Goal: Information Seeking & Learning: Learn about a topic

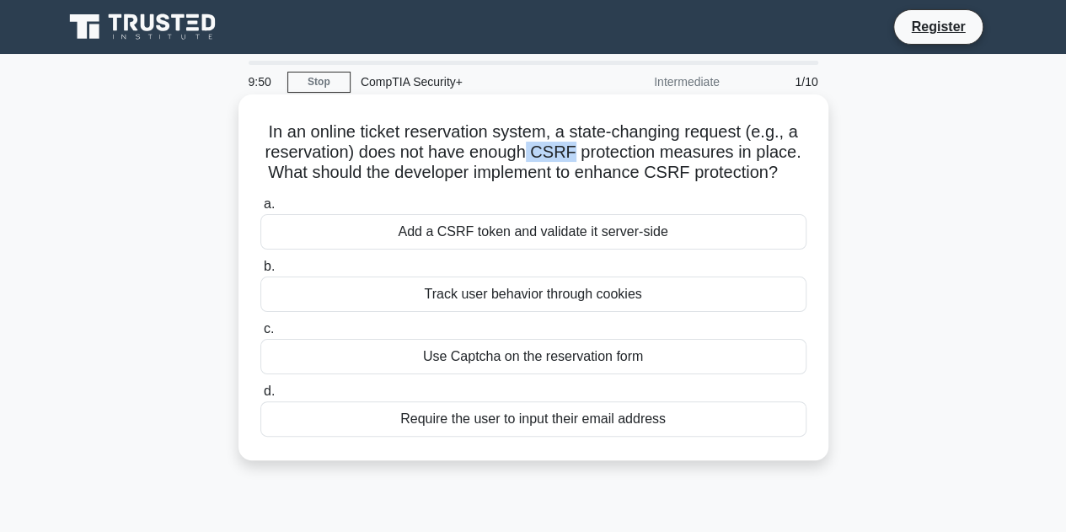
drag, startPoint x: 530, startPoint y: 163, endPoint x: 572, endPoint y: 159, distance: 42.3
click at [572, 159] on h5 "In an online ticket reservation system, a state-changing request (e.g., a reser…" at bounding box center [534, 152] width 550 height 62
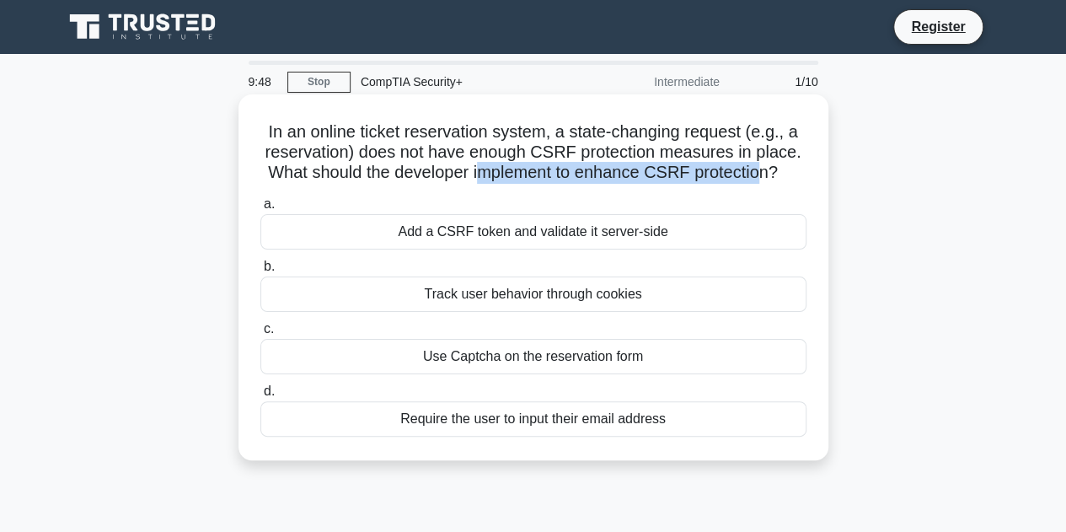
drag, startPoint x: 477, startPoint y: 174, endPoint x: 762, endPoint y: 176, distance: 284.9
click at [762, 176] on h5 "In an online ticket reservation system, a state-changing request (e.g., a reser…" at bounding box center [534, 152] width 550 height 62
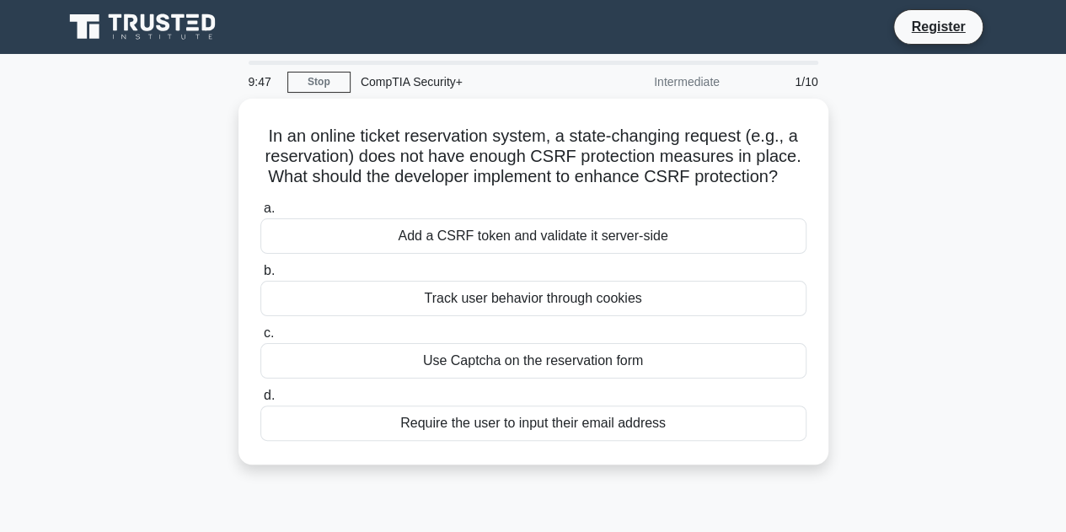
click at [871, 210] on div "In an online ticket reservation system, a state-changing request (e.g., a reser…" at bounding box center [533, 292] width 961 height 386
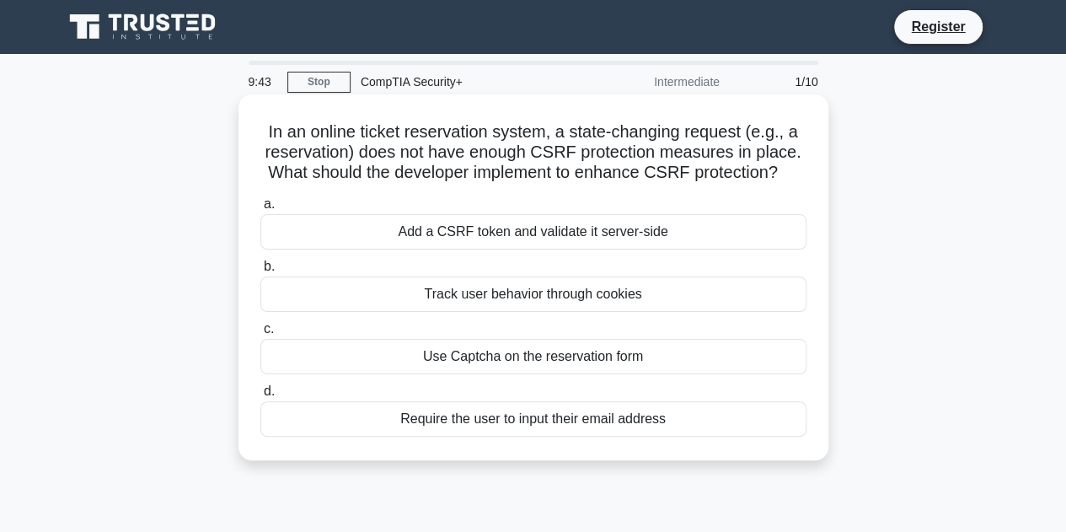
drag, startPoint x: 596, startPoint y: 215, endPoint x: 601, endPoint y: 230, distance: 16.0
click at [596, 215] on label "a. Add a CSRF token and validate it server-side" at bounding box center [533, 222] width 546 height 56
click at [601, 230] on div "Add a CSRF token and validate it server-side" at bounding box center [533, 231] width 546 height 35
click at [260, 210] on input "a. Add a CSRF token and validate it server-side" at bounding box center [260, 204] width 0 height 11
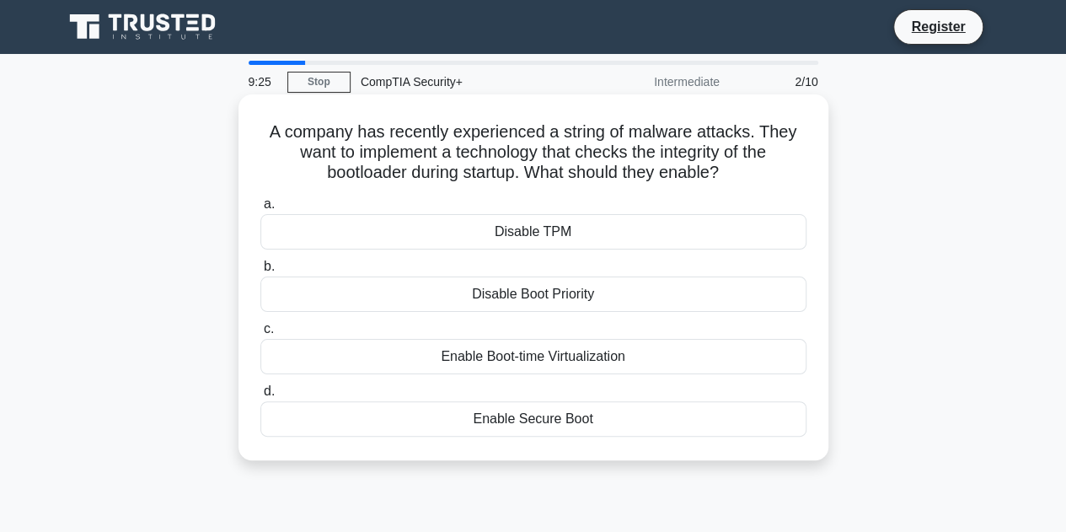
click at [567, 429] on div "Enable Secure Boot" at bounding box center [533, 418] width 546 height 35
click at [260, 397] on input "d. Enable Secure Boot" at bounding box center [260, 391] width 0 height 11
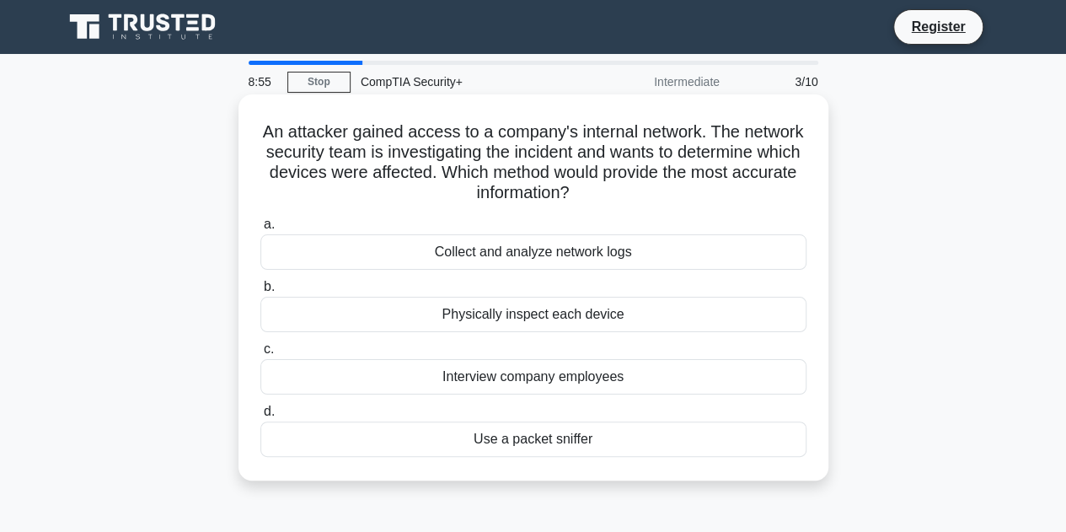
click at [588, 252] on div "Collect and analyze network logs" at bounding box center [533, 251] width 546 height 35
click at [260, 230] on input "a. Collect and analyze network logs" at bounding box center [260, 224] width 0 height 11
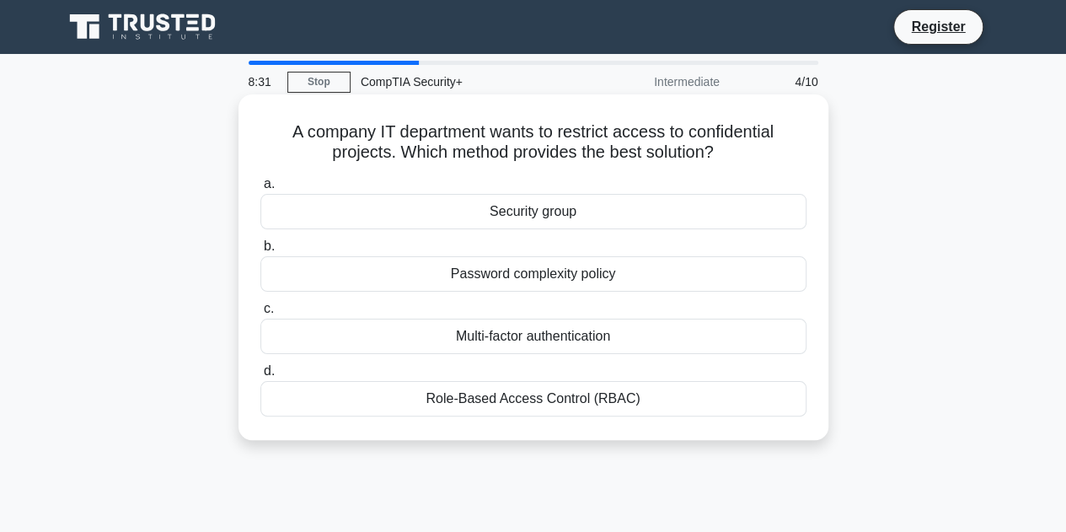
click at [609, 202] on div "Security group" at bounding box center [533, 211] width 546 height 35
click at [260, 190] on input "a. Security group" at bounding box center [260, 184] width 0 height 11
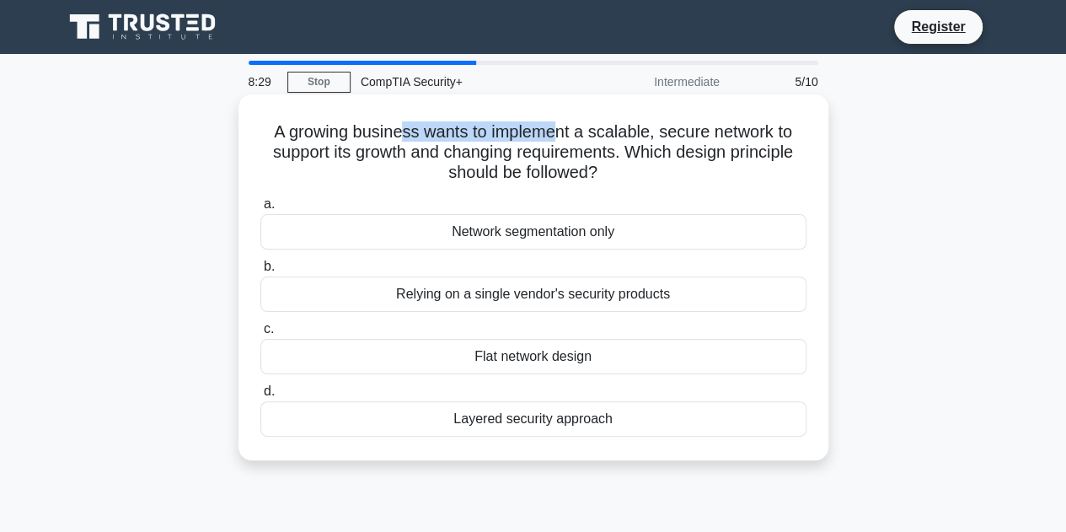
drag, startPoint x: 405, startPoint y: 127, endPoint x: 564, endPoint y: 121, distance: 159.4
click at [564, 121] on h5 "A growing business wants to implement a scalable, secure network to support its…" at bounding box center [534, 152] width 550 height 62
click at [620, 154] on h5 "A growing business wants to implement a scalable, secure network to support its…" at bounding box center [534, 152] width 550 height 62
click at [620, 422] on div "Layered security approach" at bounding box center [533, 418] width 546 height 35
click at [260, 397] on input "d. Layered security approach" at bounding box center [260, 391] width 0 height 11
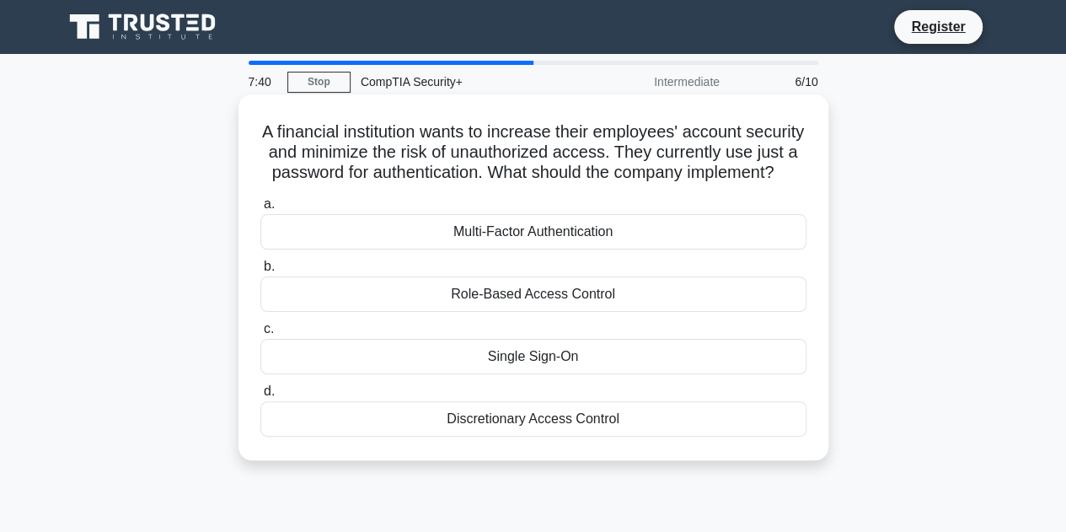
click at [598, 250] on div "Multi-Factor Authentication" at bounding box center [533, 231] width 546 height 35
click at [260, 210] on input "a. Multi-Factor Authentication" at bounding box center [260, 204] width 0 height 11
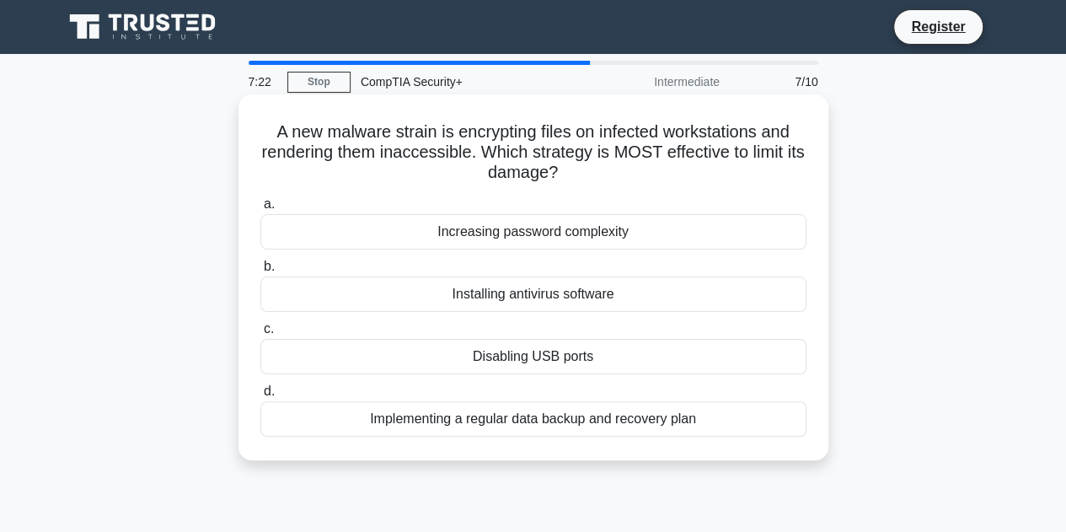
click at [659, 434] on div "Implementing a regular data backup and recovery plan" at bounding box center [533, 418] width 546 height 35
click at [260, 397] on input "d. Implementing a regular data backup and recovery plan" at bounding box center [260, 391] width 0 height 11
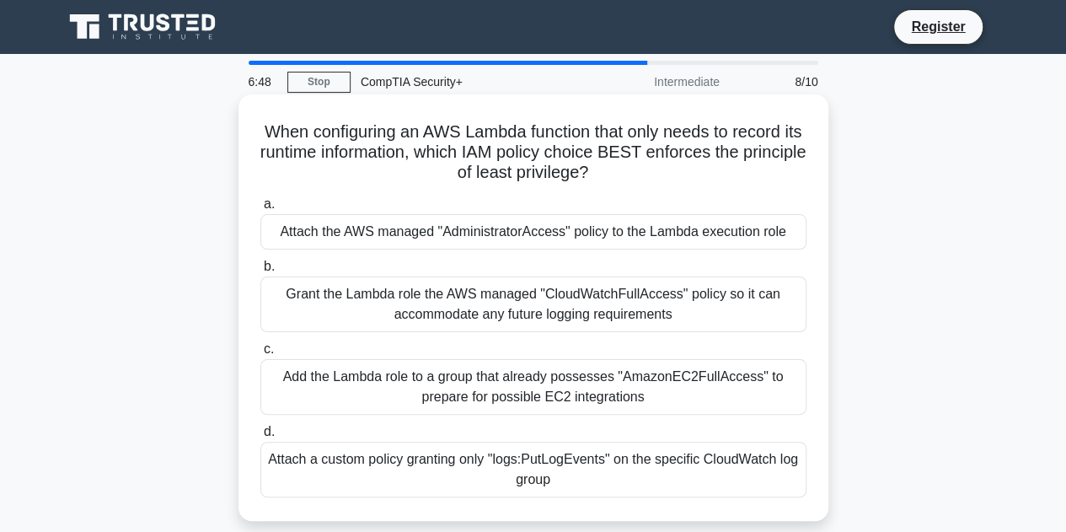
click at [706, 466] on div "Attach a custom policy granting only "logs:PutLogEvents" on the specific CloudW…" at bounding box center [533, 470] width 546 height 56
click at [260, 437] on input "d. Attach a custom policy granting only "logs:PutLogEvents" on the specific Clo…" at bounding box center [260, 432] width 0 height 11
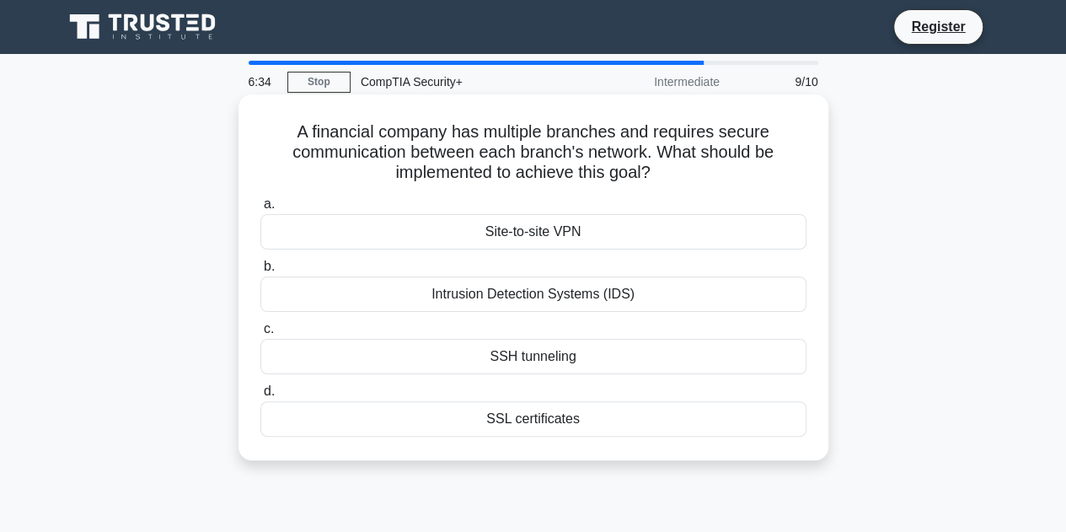
click at [581, 236] on div "Site-to-site VPN" at bounding box center [533, 231] width 546 height 35
click at [260, 210] on input "a. Site-to-site VPN" at bounding box center [260, 204] width 0 height 11
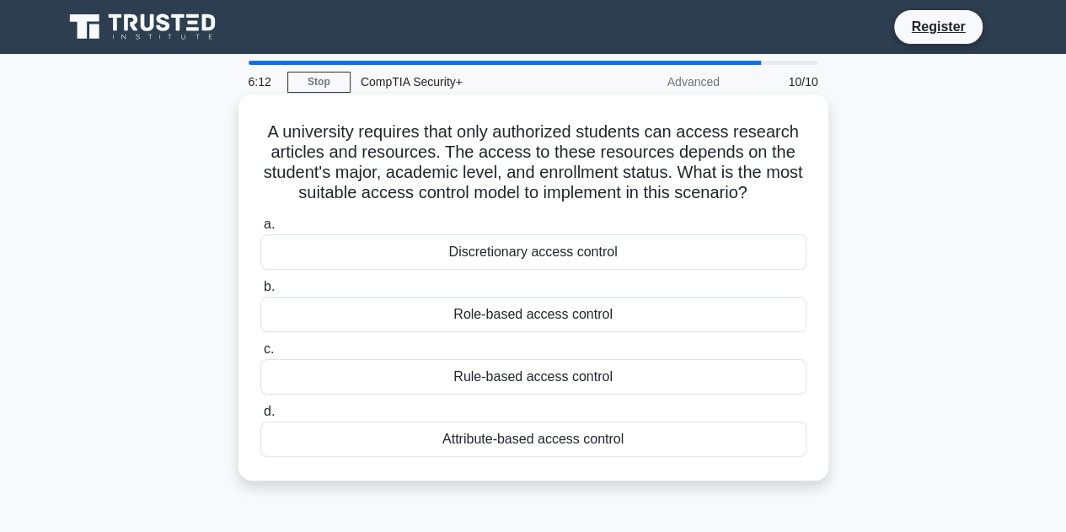
click at [575, 377] on div "Rule-based access control" at bounding box center [533, 376] width 546 height 35
click at [260, 355] on input "c. Rule-based access control" at bounding box center [260, 349] width 0 height 11
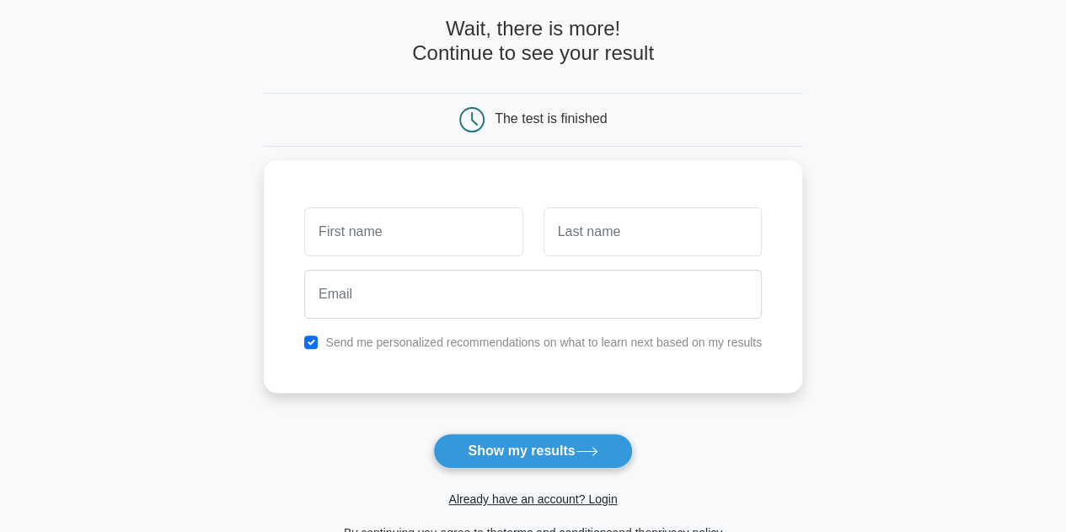
scroll to position [169, 0]
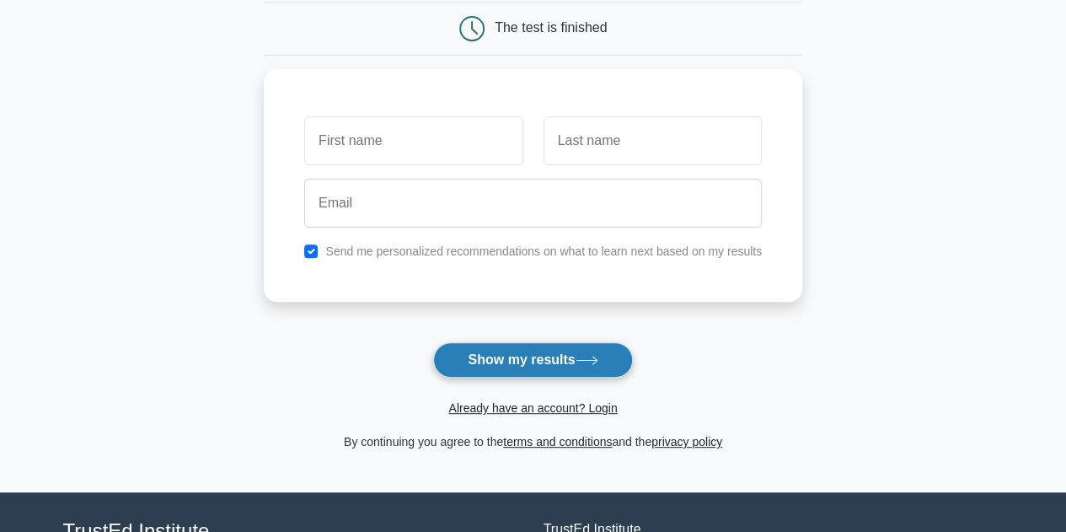
click at [554, 362] on button "Show my results" at bounding box center [532, 359] width 199 height 35
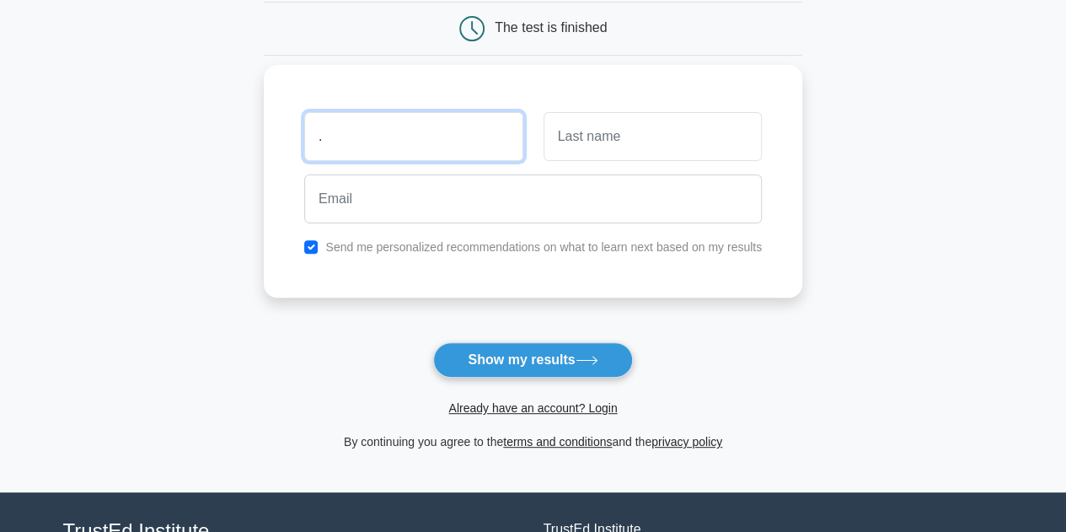
type input "."
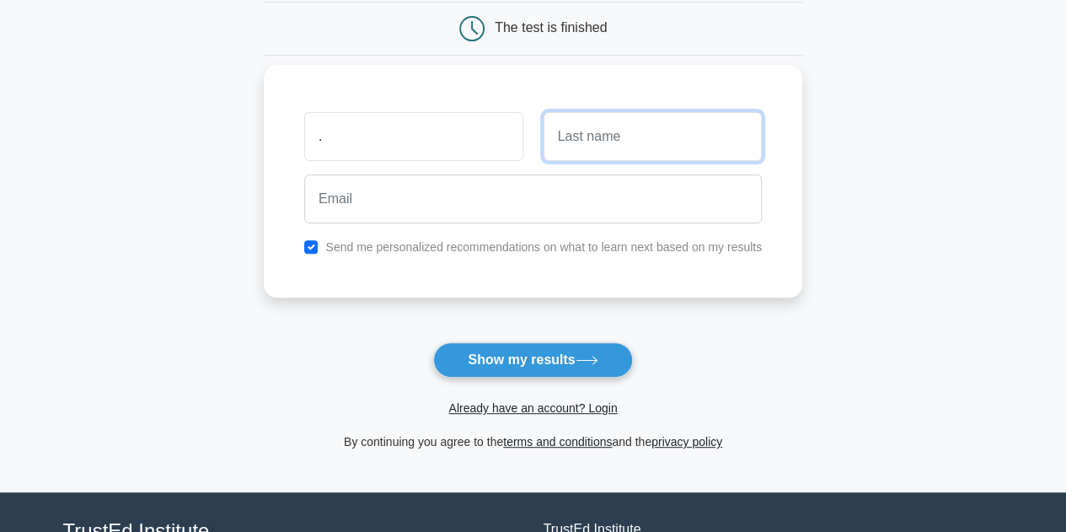
click at [561, 134] on input "text" at bounding box center [653, 136] width 218 height 49
type input "."
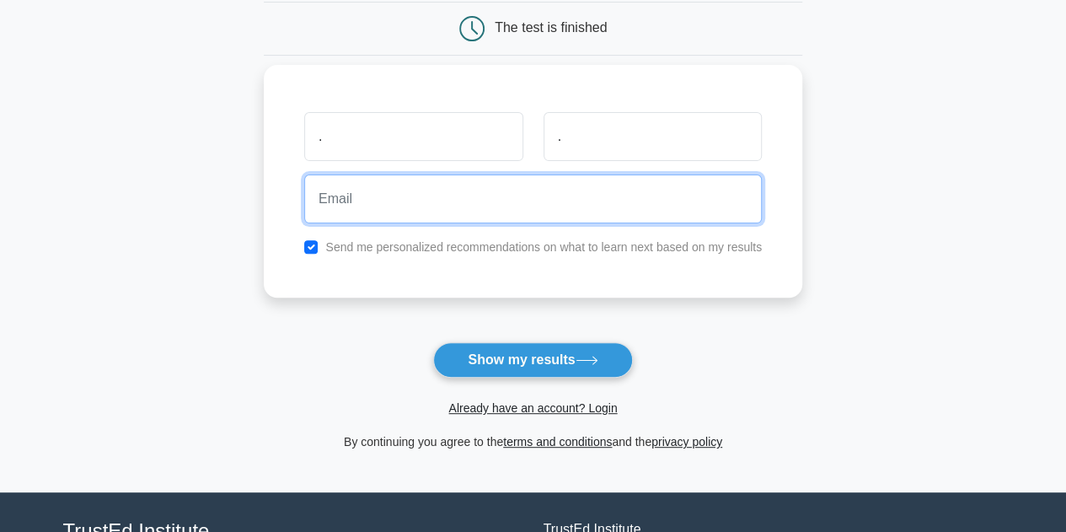
click at [507, 212] on input "email" at bounding box center [533, 198] width 458 height 49
type input "."
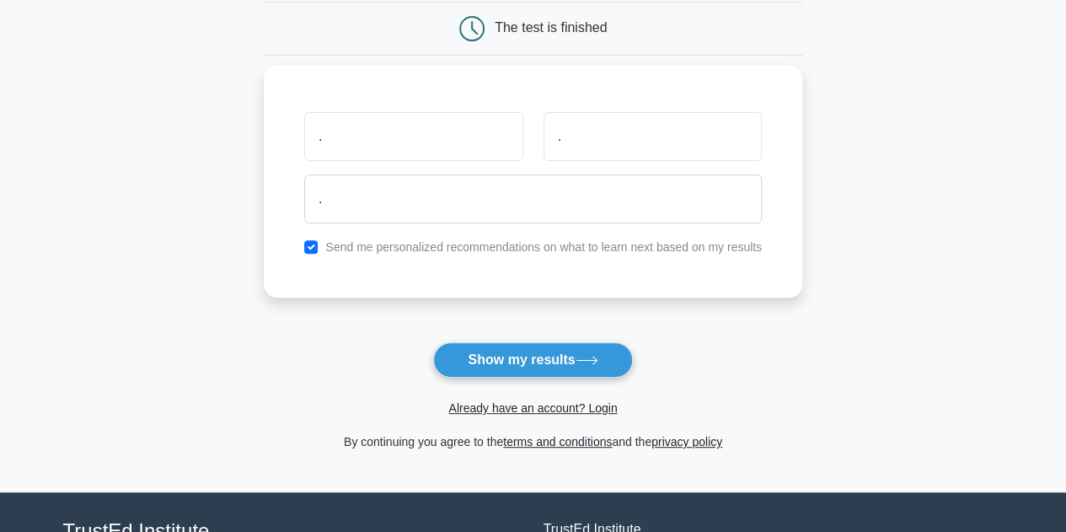
click at [391, 248] on label "Send me personalized recommendations on what to learn next based on my results" at bounding box center [543, 246] width 437 height 13
click at [312, 248] on input "checkbox" at bounding box center [310, 246] width 13 height 13
checkbox input "false"
click at [482, 357] on button "Show my results" at bounding box center [532, 359] width 199 height 35
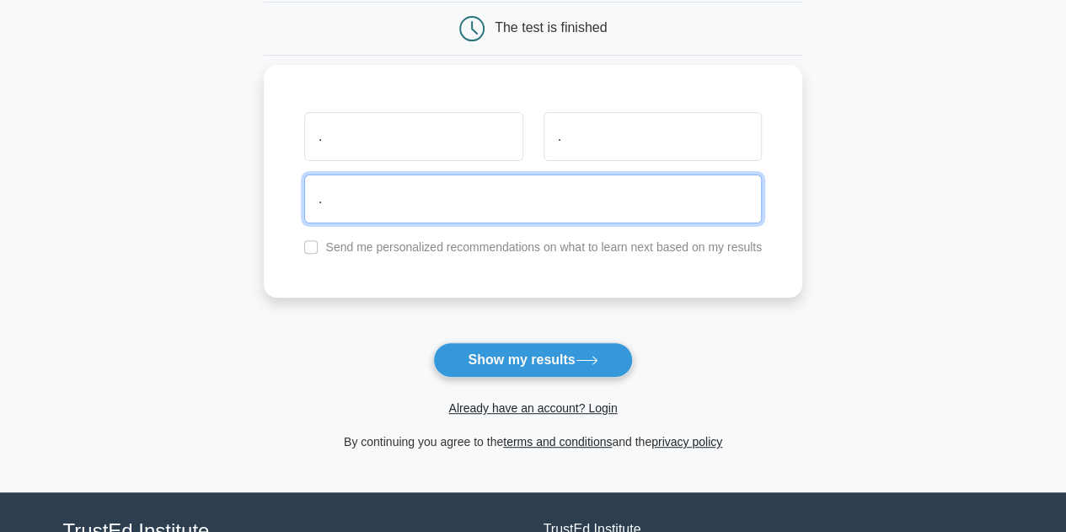
click at [502, 200] on input "." at bounding box center [533, 198] width 458 height 49
click at [319, 197] on input ".@hotmail.com" at bounding box center [533, 198] width 458 height 49
click at [356, 203] on input "dede.@hotmail.com" at bounding box center [533, 198] width 458 height 49
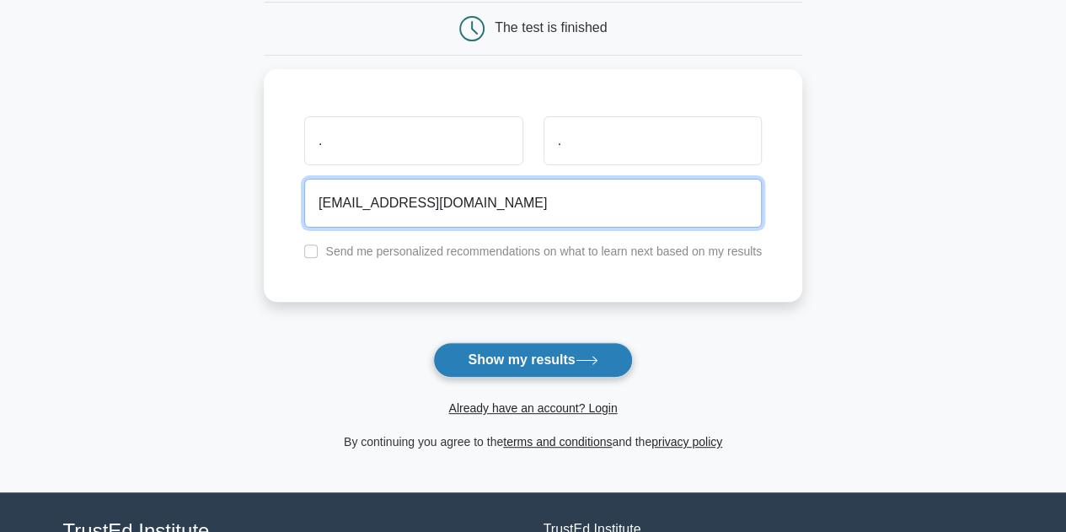
type input "dede@hotmail.com"
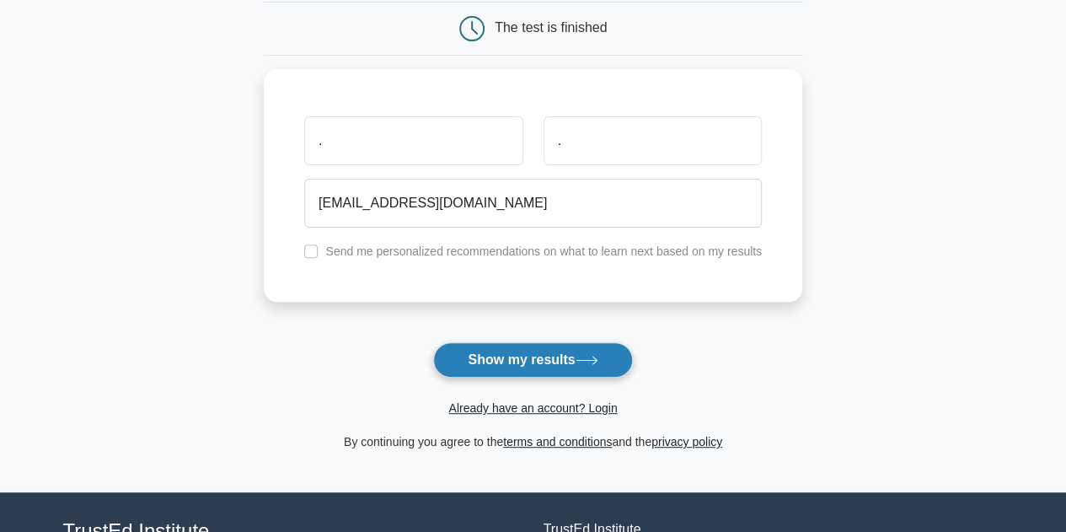
click at [467, 368] on button "Show my results" at bounding box center [532, 359] width 199 height 35
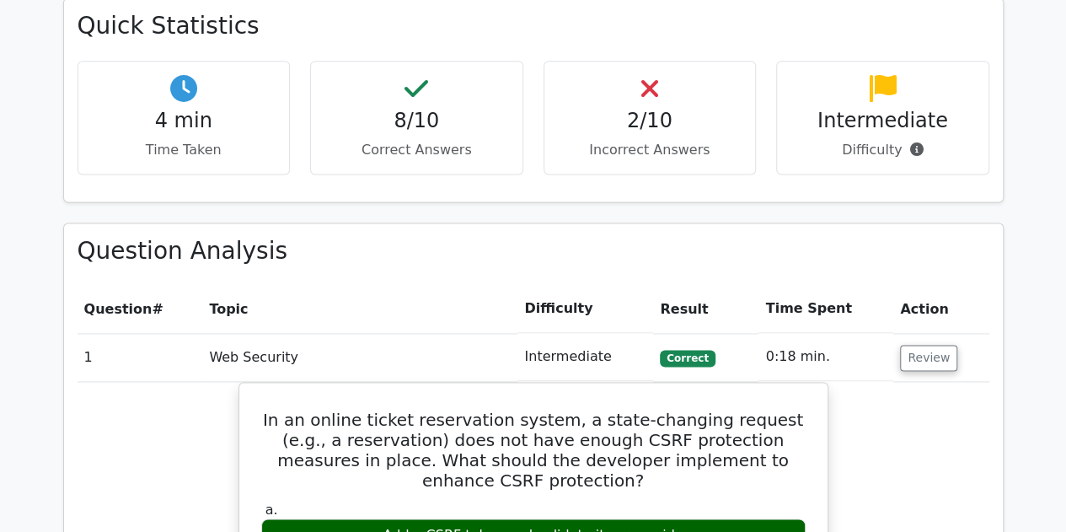
scroll to position [1012, 0]
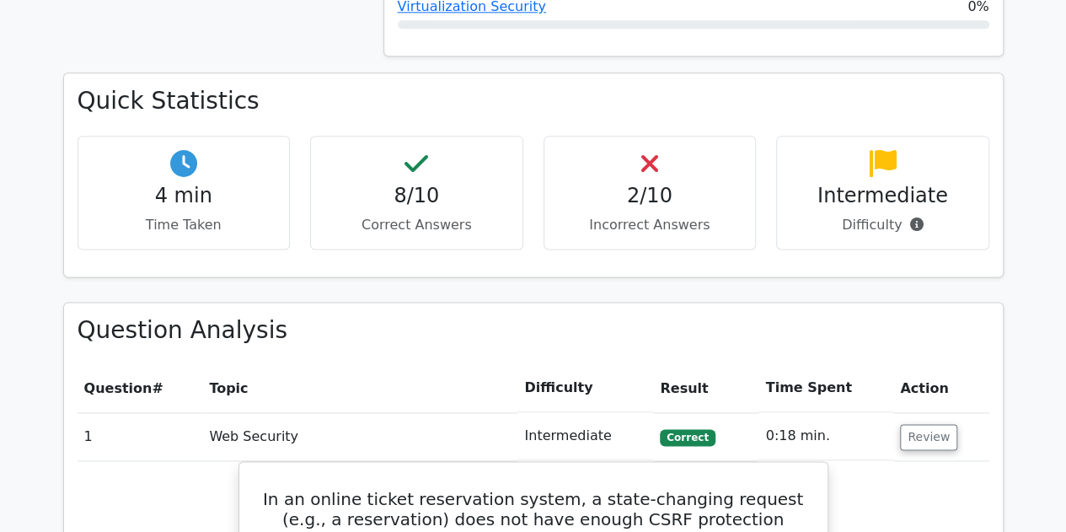
click at [649, 150] on icon at bounding box center [649, 163] width 17 height 27
click at [654, 150] on icon at bounding box center [649, 163] width 17 height 27
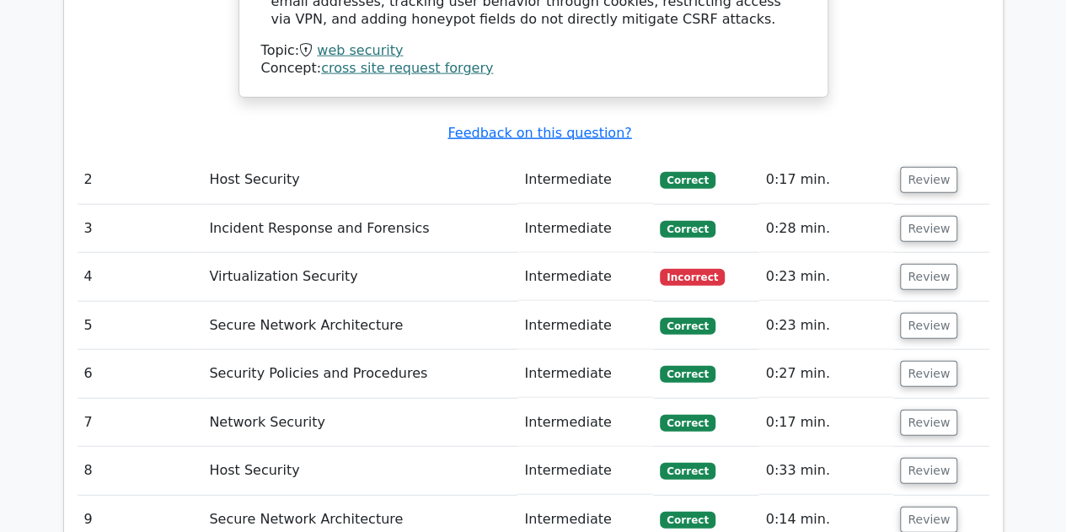
scroll to position [1939, 0]
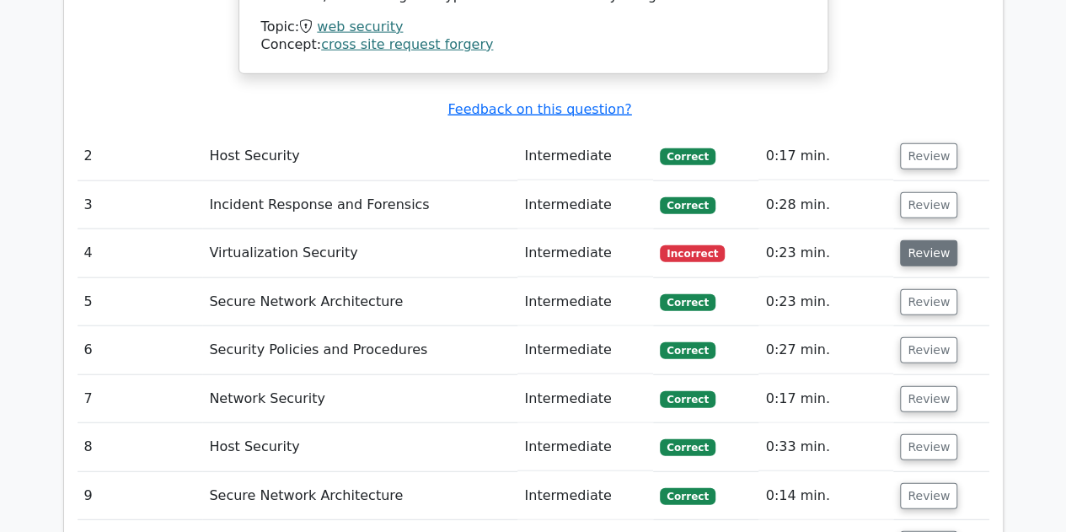
click at [920, 240] on button "Review" at bounding box center [928, 253] width 57 height 26
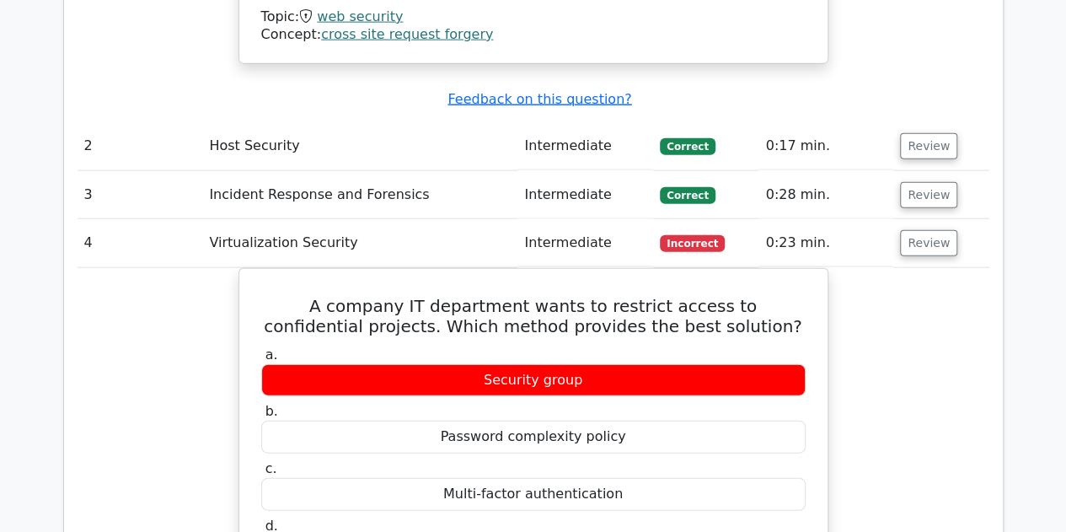
scroll to position [1854, 0]
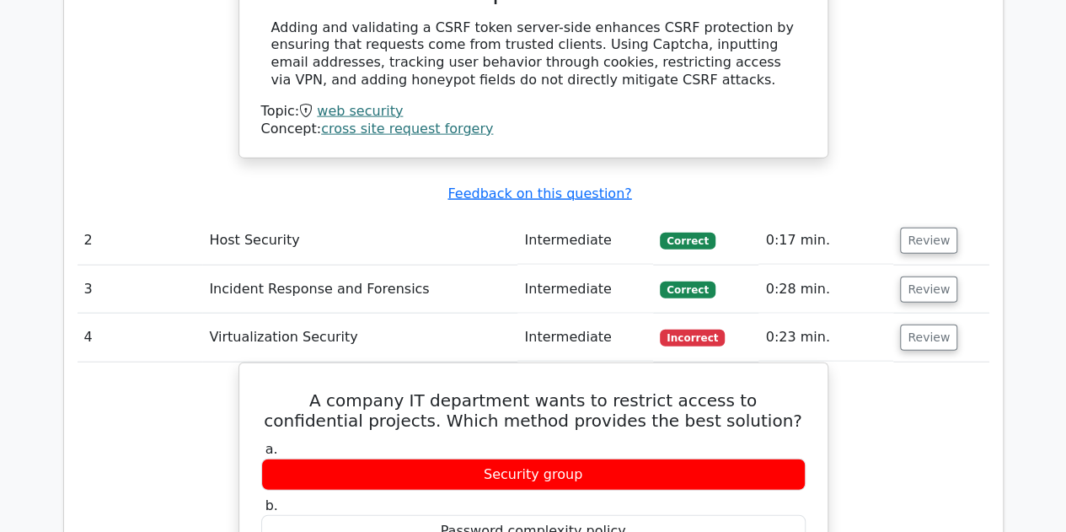
drag, startPoint x: 920, startPoint y: 241, endPoint x: 954, endPoint y: 242, distance: 33.7
click at [954, 314] on td "Review" at bounding box center [941, 338] width 95 height 48
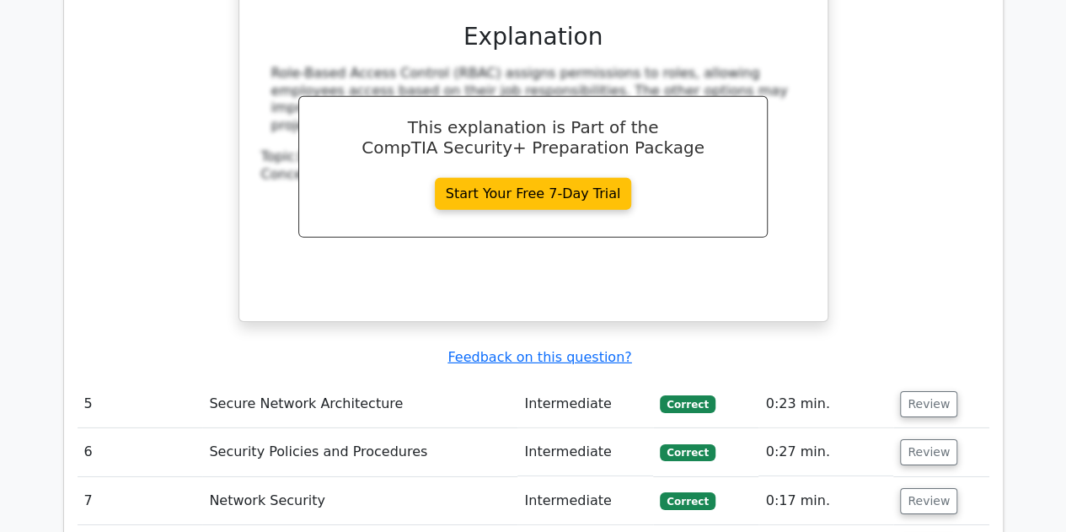
scroll to position [2613, 0]
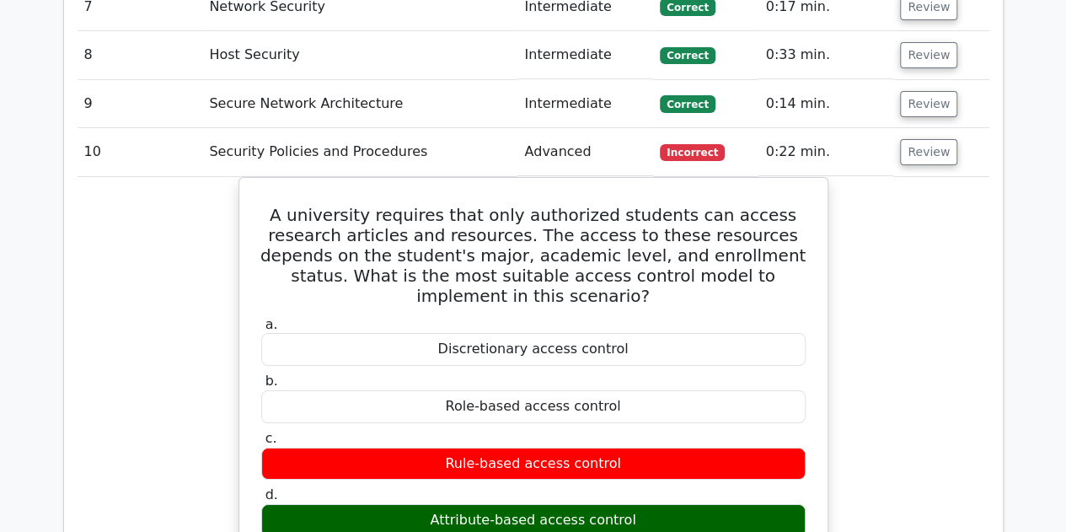
scroll to position [2883, 0]
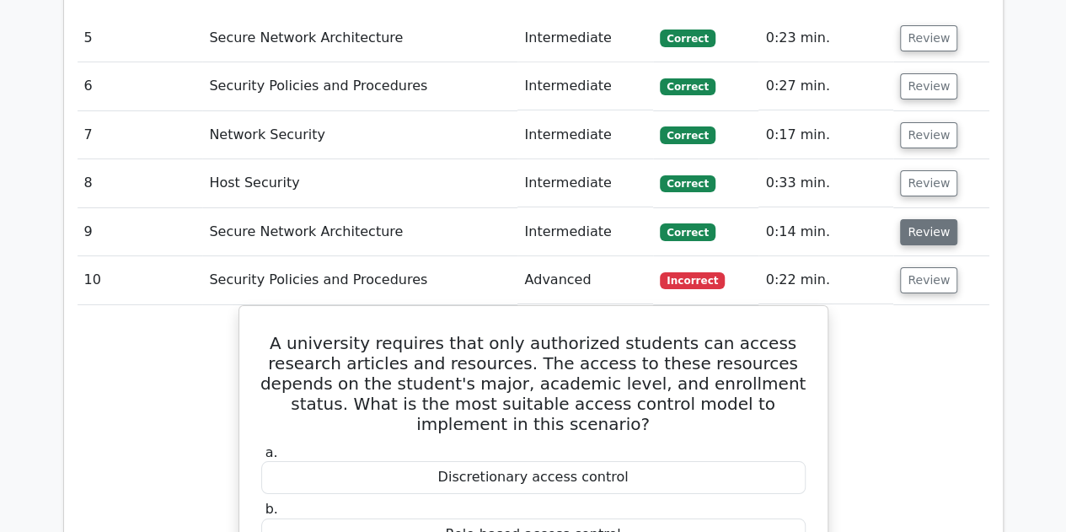
click at [947, 219] on button "Review" at bounding box center [928, 232] width 57 height 26
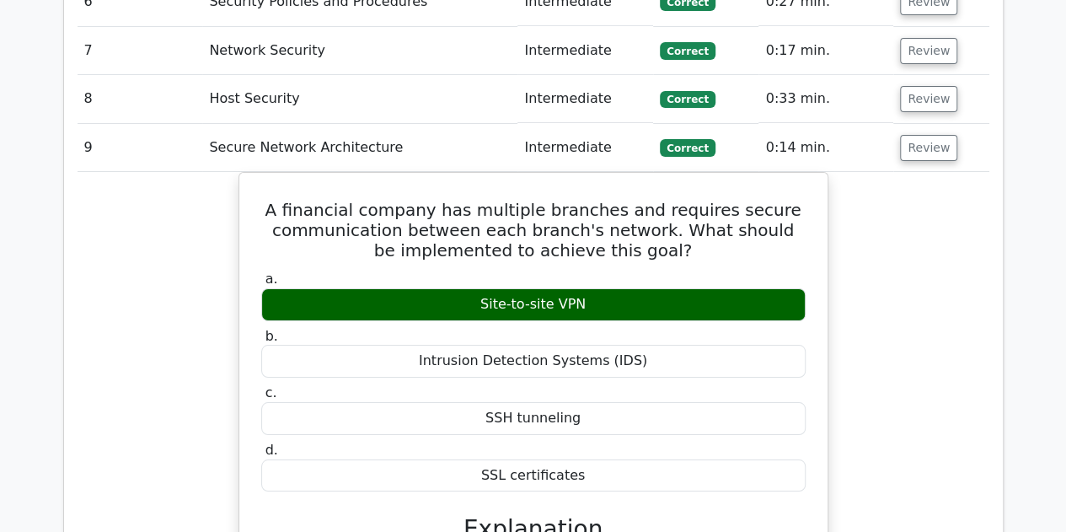
scroll to position [2799, 0]
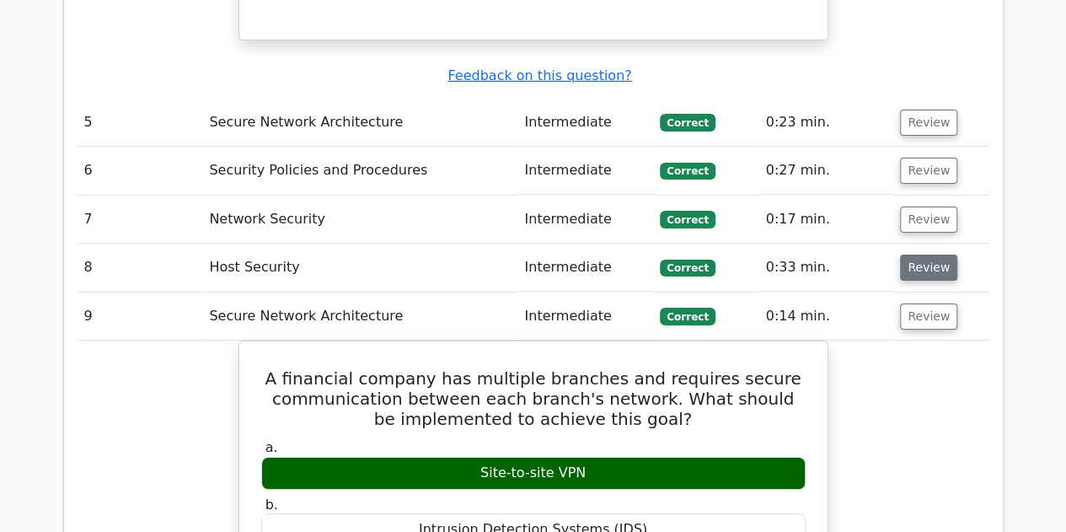
click at [919, 255] on button "Review" at bounding box center [928, 268] width 57 height 26
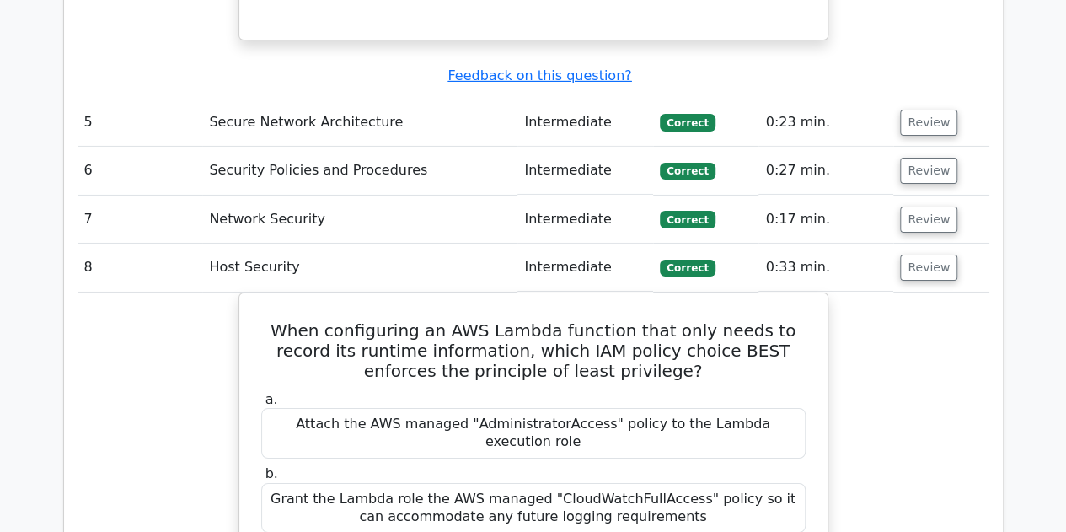
click at [936, 196] on td "Review" at bounding box center [941, 220] width 95 height 48
click at [928, 207] on button "Review" at bounding box center [928, 220] width 57 height 26
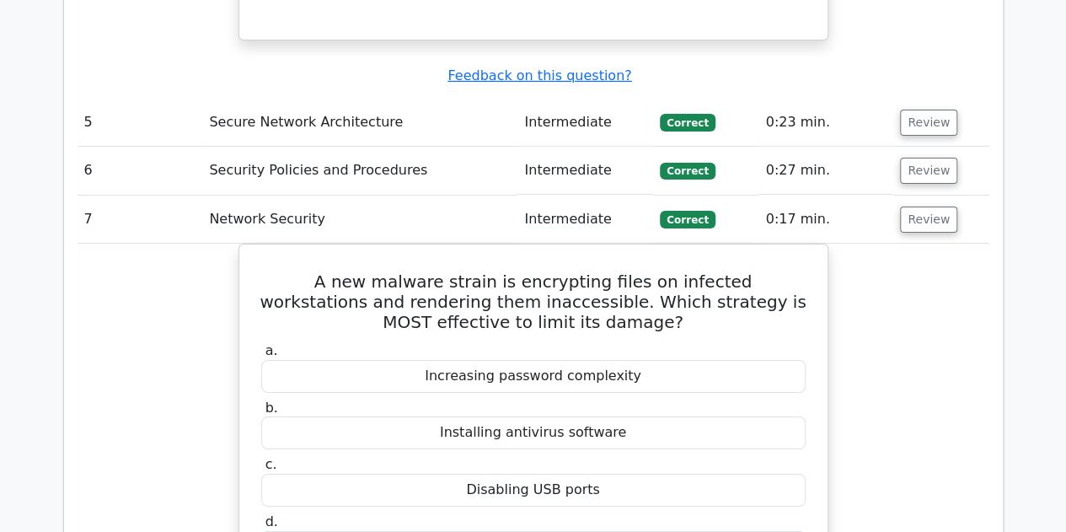
scroll to position [2714, 0]
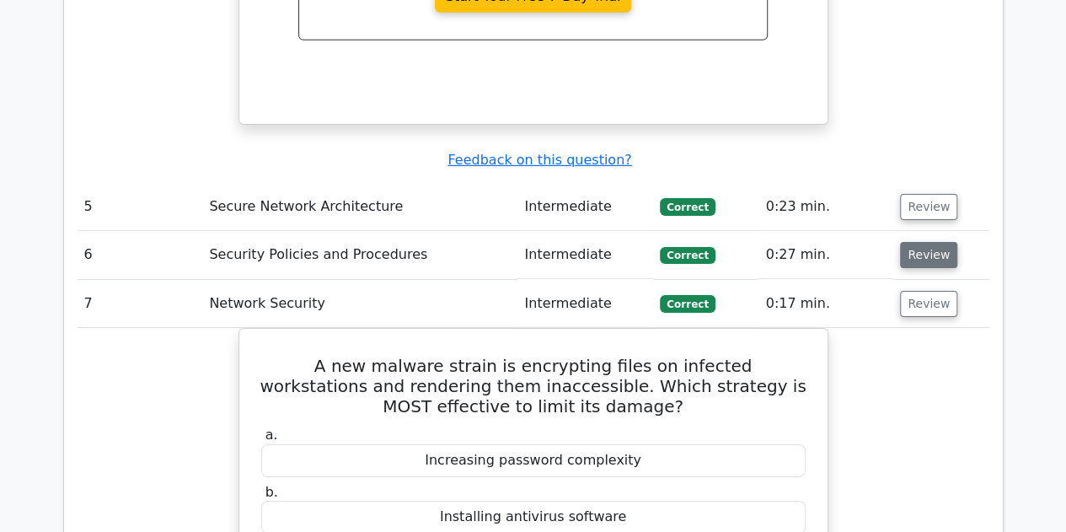
click at [931, 242] on button "Review" at bounding box center [928, 255] width 57 height 26
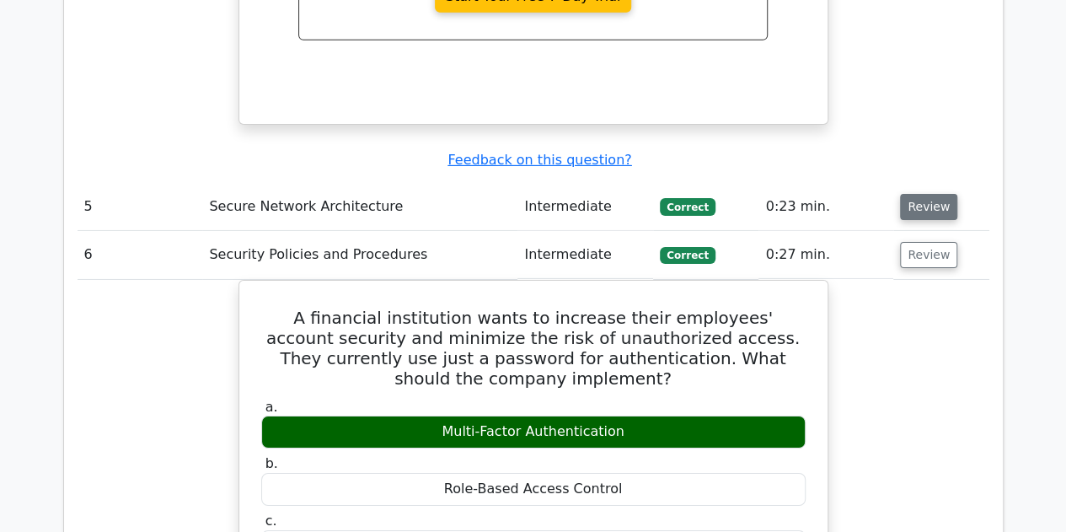
click at [931, 194] on button "Review" at bounding box center [928, 207] width 57 height 26
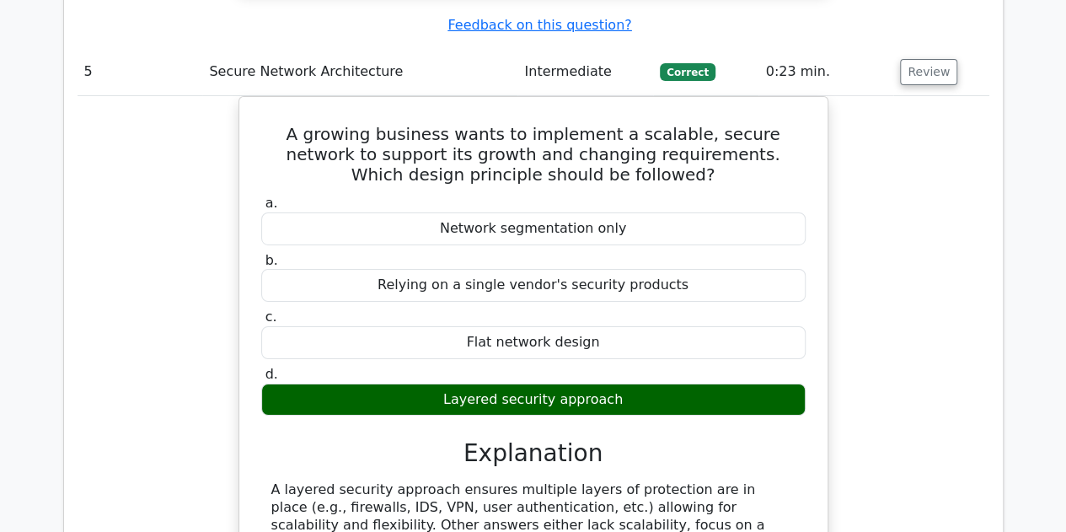
scroll to position [2967, 0]
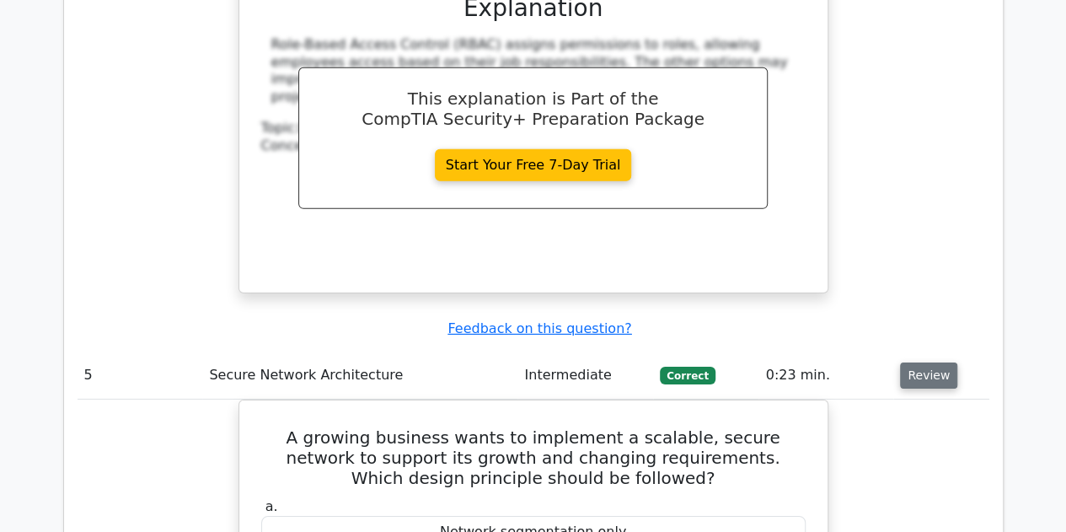
click at [921, 362] on button "Review" at bounding box center [928, 375] width 57 height 26
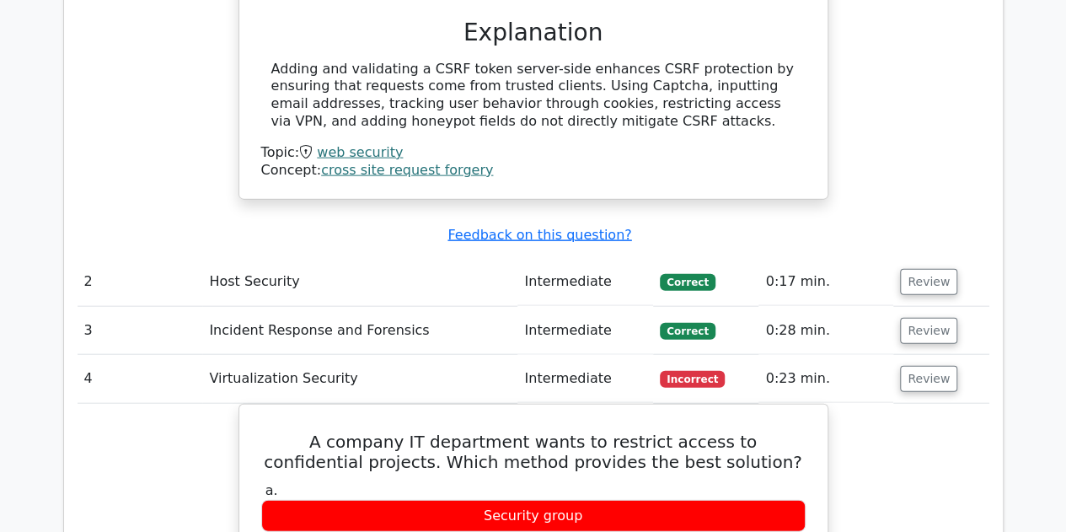
scroll to position [1787, 0]
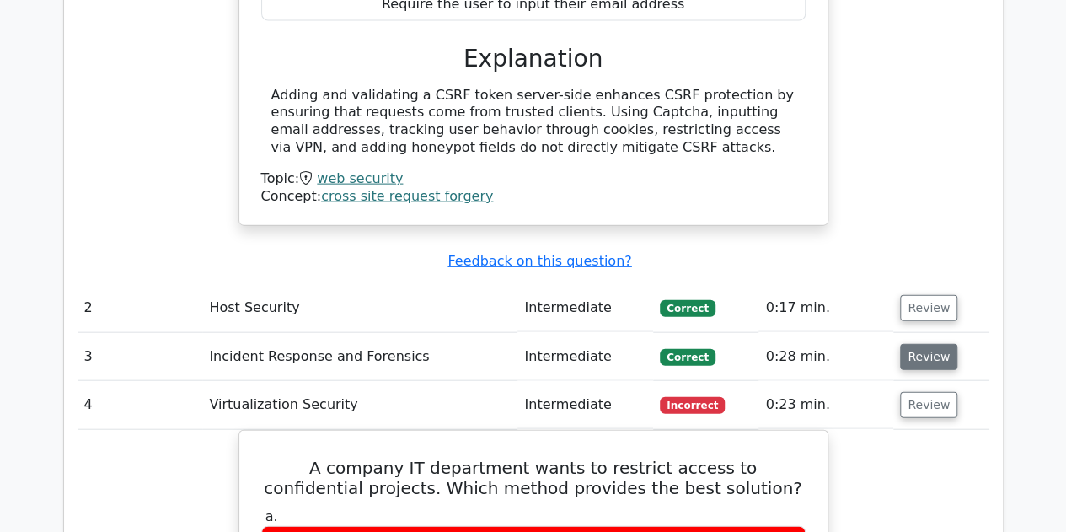
click at [931, 344] on button "Review" at bounding box center [928, 357] width 57 height 26
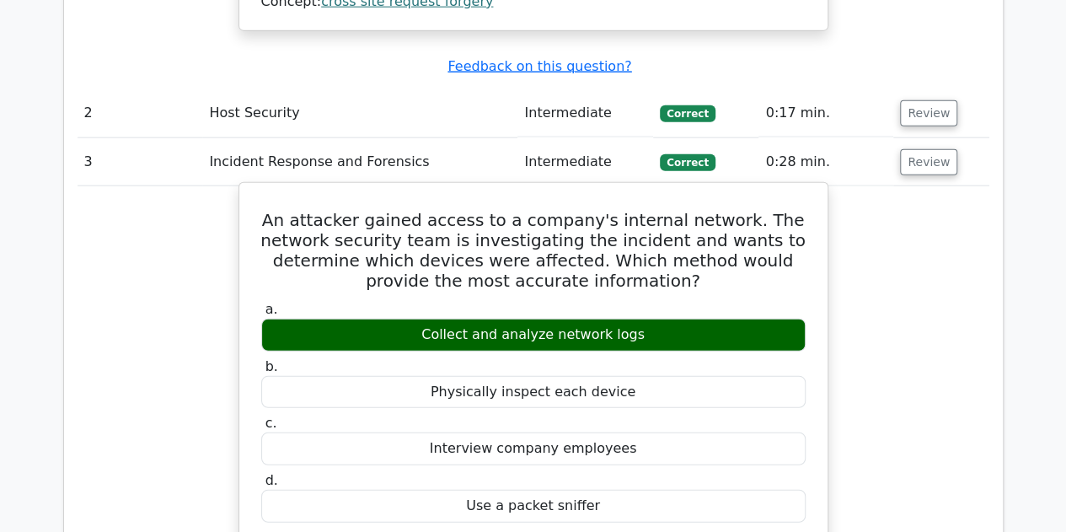
scroll to position [1956, 0]
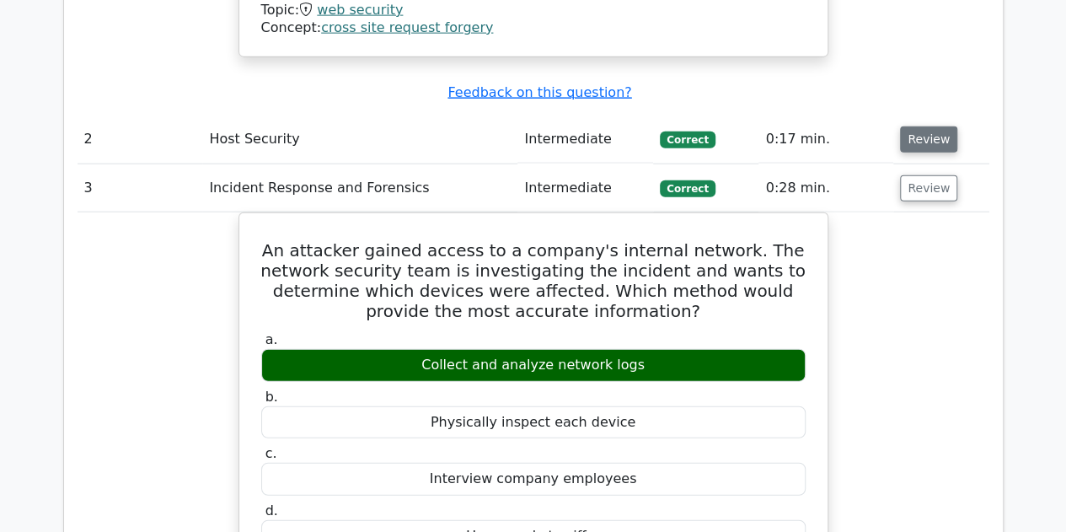
click at [928, 126] on button "Review" at bounding box center [928, 139] width 57 height 26
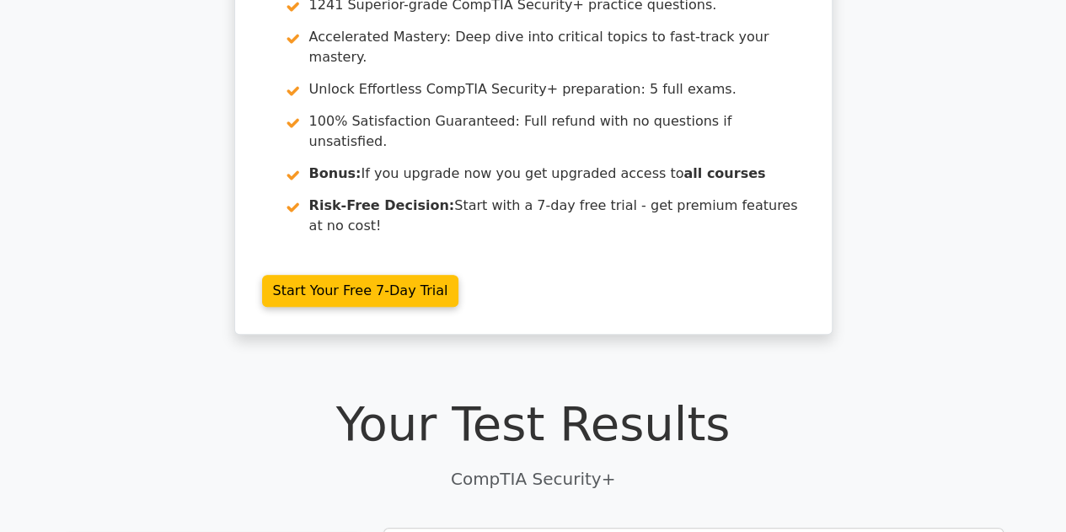
scroll to position [0, 0]
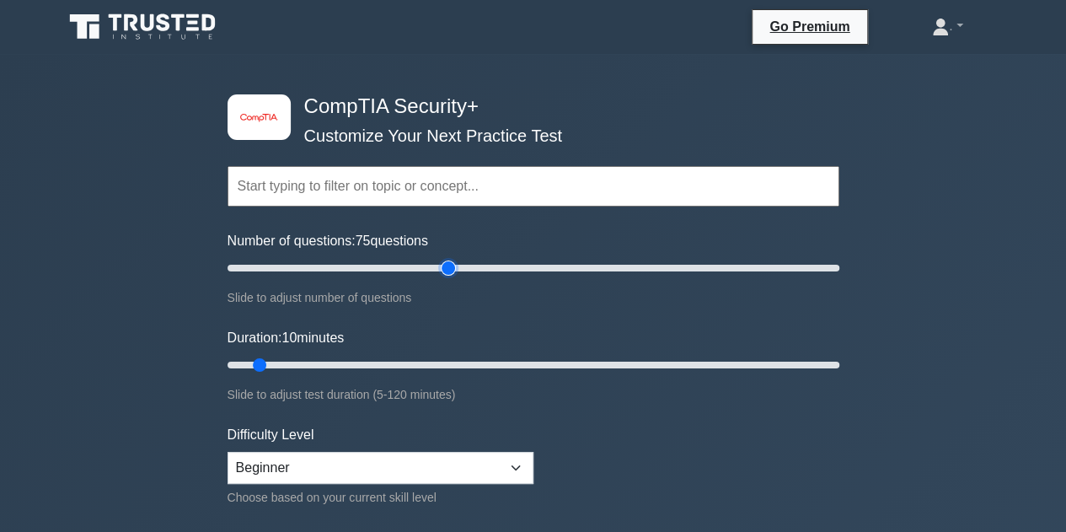
drag, startPoint x: 248, startPoint y: 263, endPoint x: 454, endPoint y: 212, distance: 212.0
click at [454, 258] on input "Number of questions: 75 questions" at bounding box center [534, 268] width 612 height 20
drag, startPoint x: 448, startPoint y: 265, endPoint x: 487, endPoint y: 271, distance: 39.4
type input "90"
click at [487, 271] on input "Number of questions: 90 questions" at bounding box center [534, 268] width 612 height 20
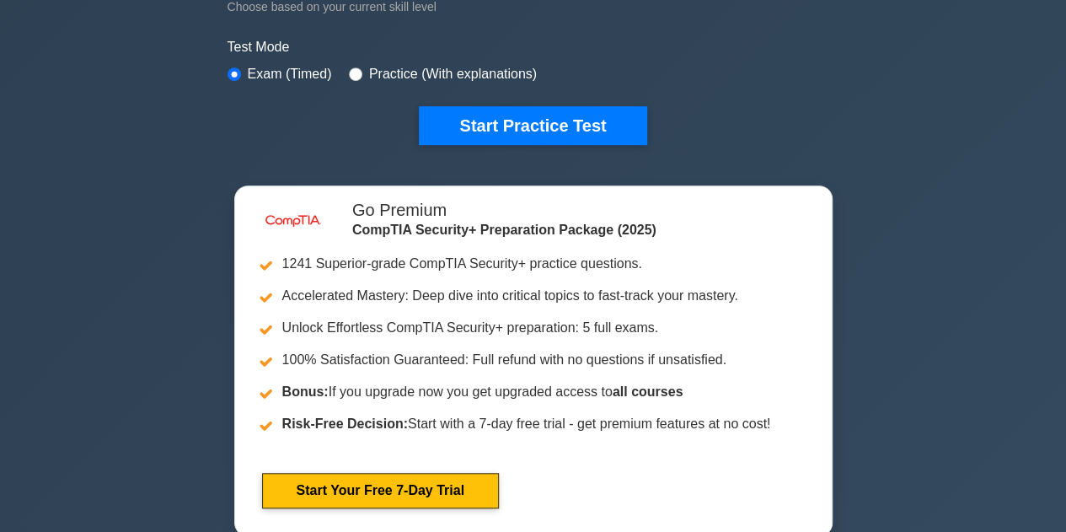
scroll to position [337, 0]
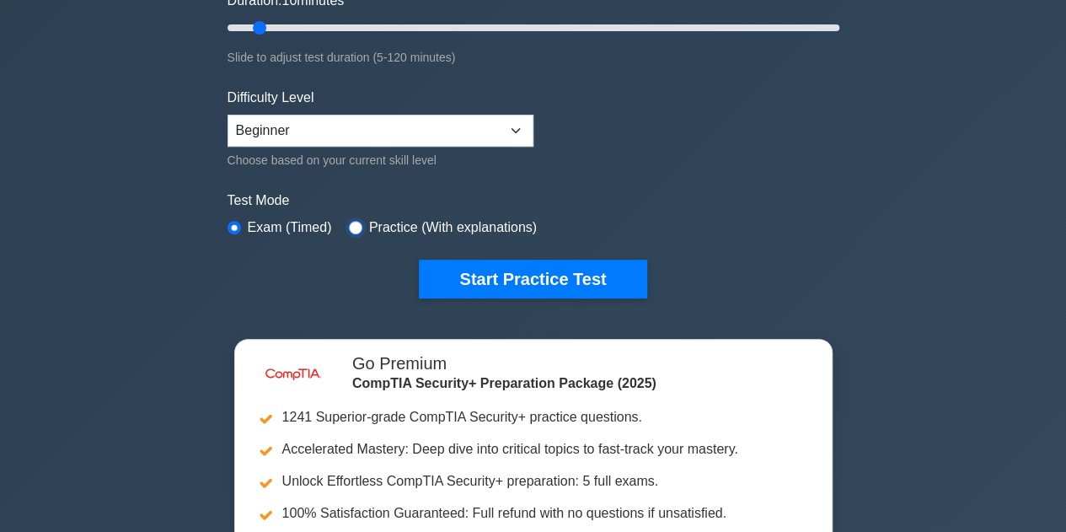
click at [355, 223] on input "radio" at bounding box center [355, 227] width 13 height 13
radio input "true"
click at [275, 220] on label "Exam (Timed)" at bounding box center [290, 227] width 84 height 20
click at [239, 224] on input "radio" at bounding box center [234, 227] width 13 height 13
radio input "true"
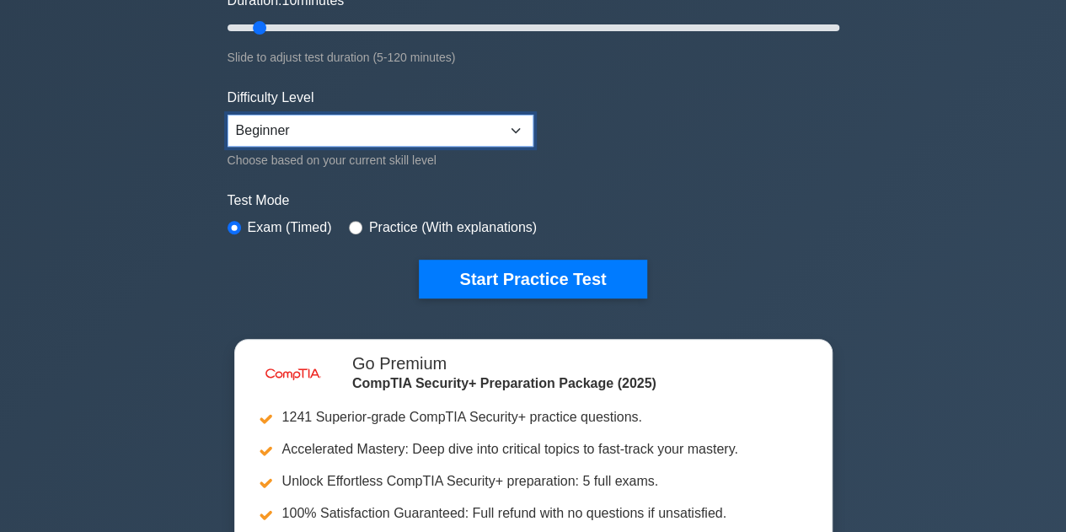
click at [443, 131] on select "Beginner Intermediate Expert" at bounding box center [381, 131] width 306 height 32
select select "expert"
click at [228, 115] on select "Beginner Intermediate Expert" at bounding box center [381, 131] width 306 height 32
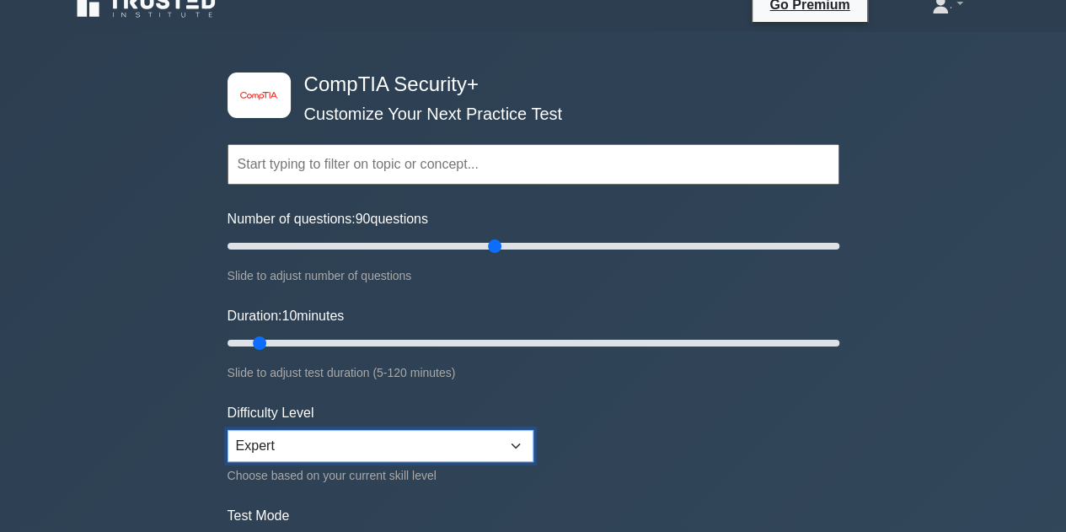
scroll to position [0, 0]
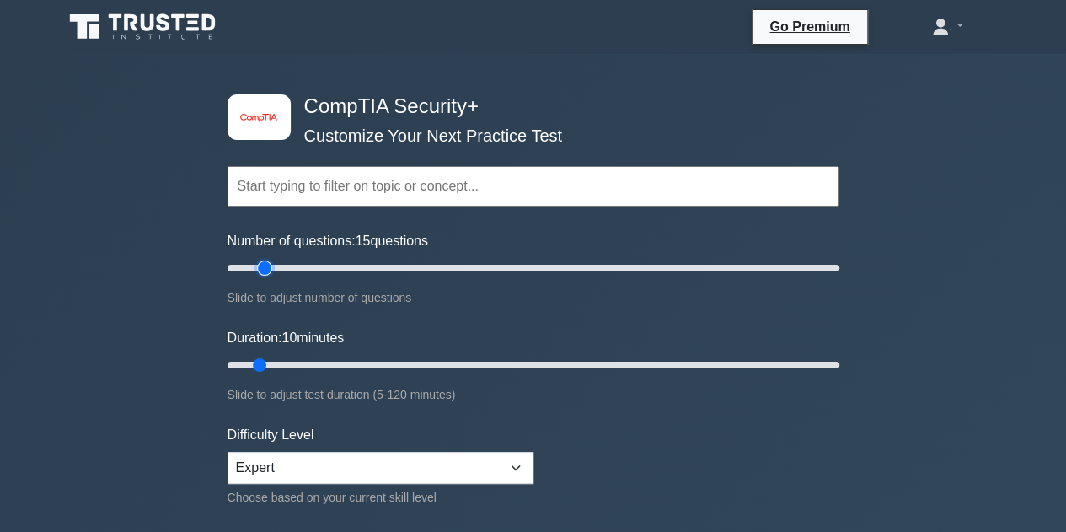
drag, startPoint x: 494, startPoint y: 262, endPoint x: 292, endPoint y: 325, distance: 211.7
click at [275, 263] on input "Number of questions: 15 questions" at bounding box center [534, 268] width 612 height 20
type input "15"
click at [270, 267] on input "Number of questions: 15 questions" at bounding box center [534, 268] width 612 height 20
type input "15"
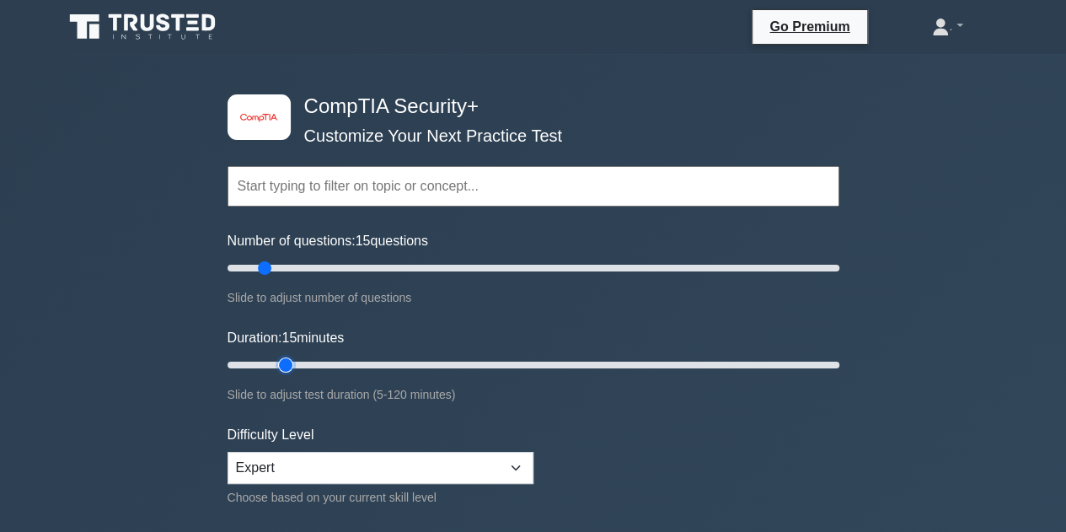
click at [274, 360] on input "Duration: 15 minutes" at bounding box center [534, 365] width 612 height 20
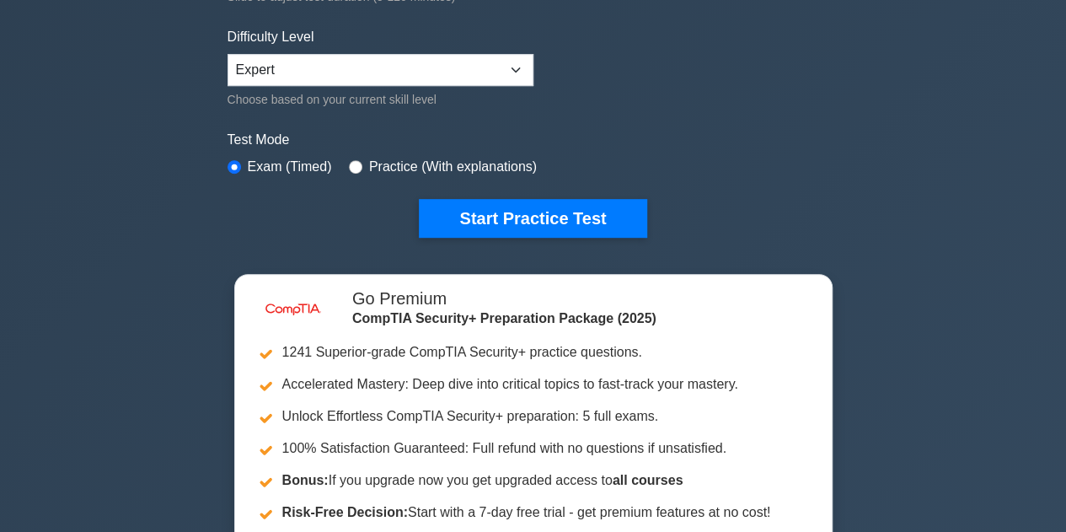
scroll to position [421, 0]
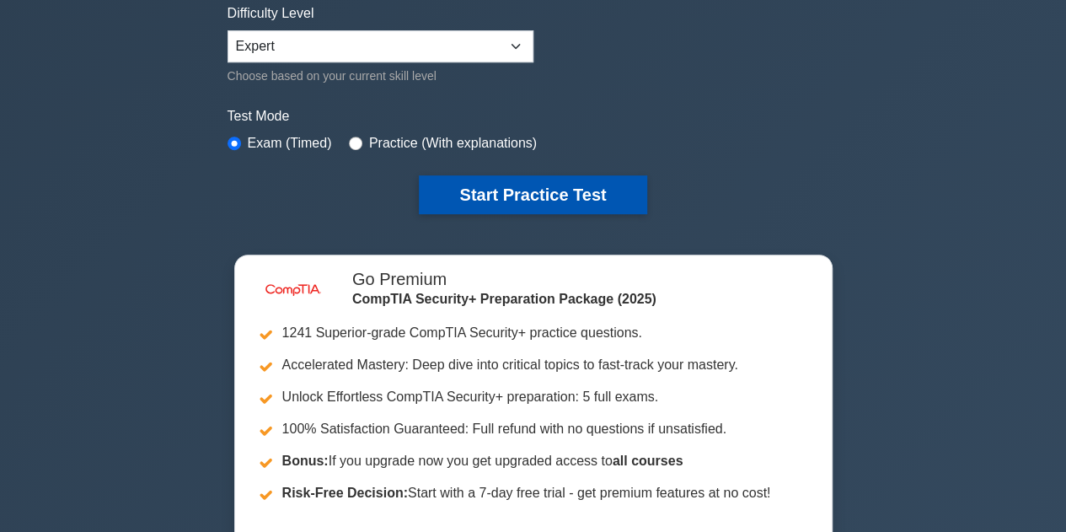
click at [593, 200] on button "Start Practice Test" at bounding box center [533, 194] width 228 height 39
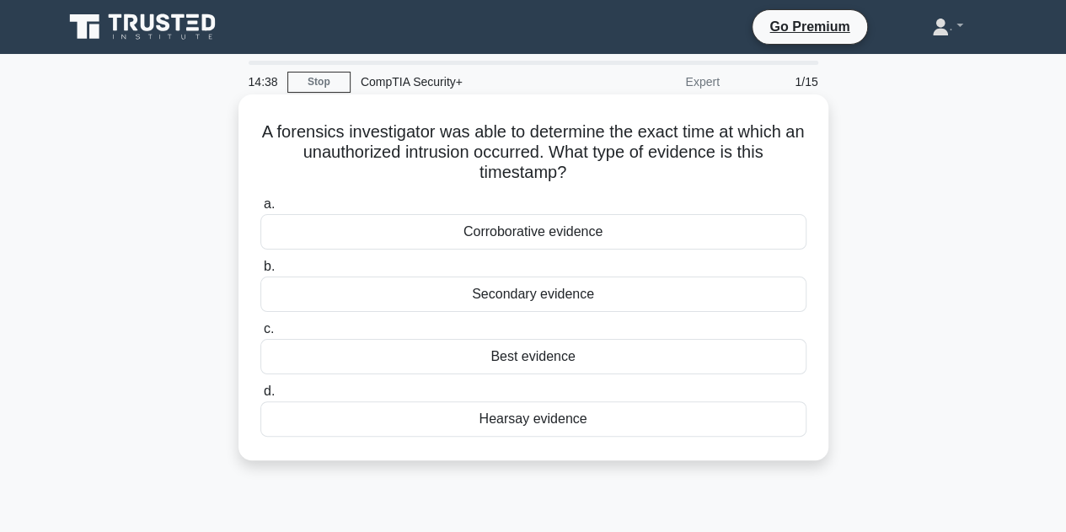
click at [634, 358] on div "Best evidence" at bounding box center [533, 356] width 546 height 35
click at [260, 335] on input "c. Best evidence" at bounding box center [260, 329] width 0 height 11
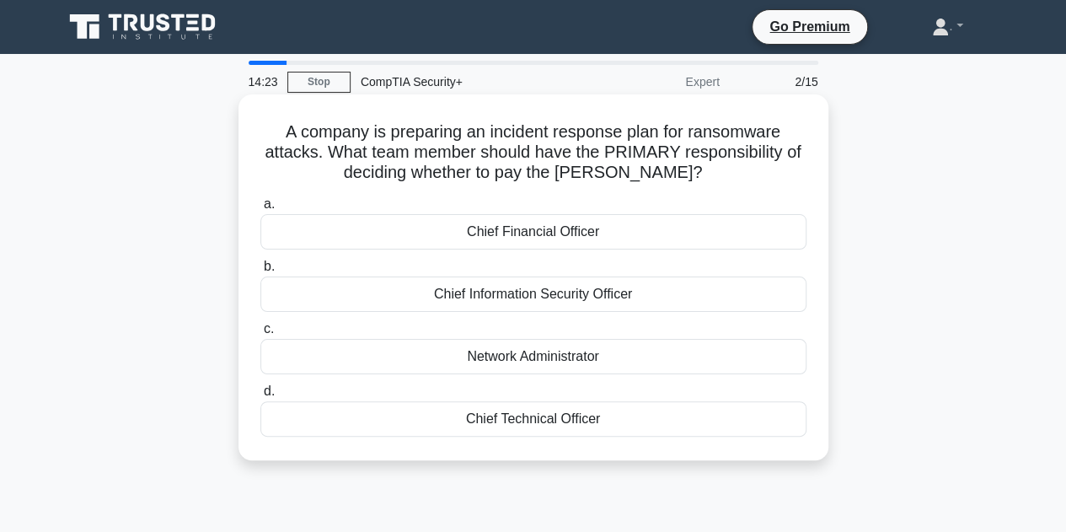
click at [671, 298] on div "Chief Information Security Officer" at bounding box center [533, 293] width 546 height 35
click at [260, 272] on input "b. Chief Information Security Officer" at bounding box center [260, 266] width 0 height 11
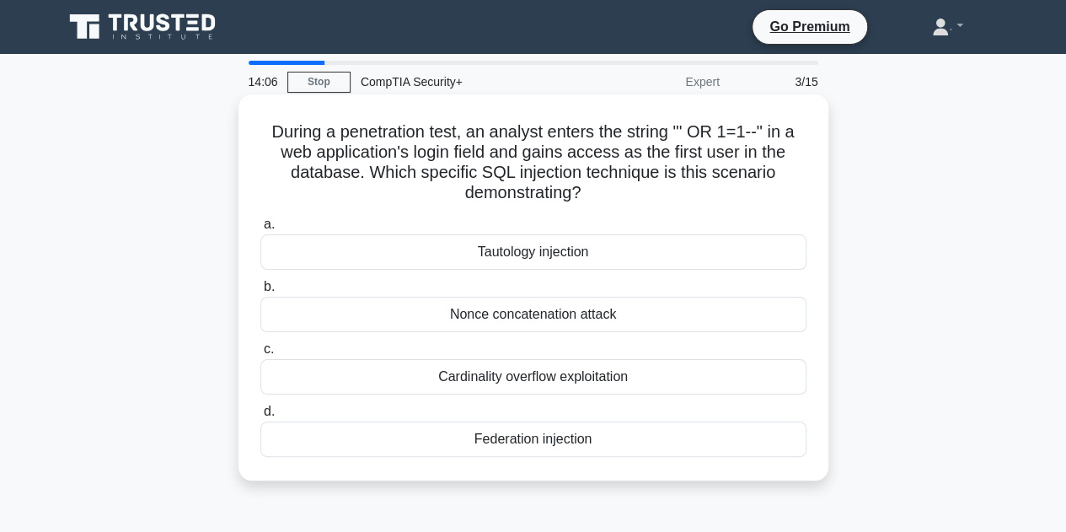
click at [591, 321] on div "Nonce concatenation attack" at bounding box center [533, 314] width 546 height 35
click at [260, 292] on input "b. Nonce concatenation attack" at bounding box center [260, 287] width 0 height 11
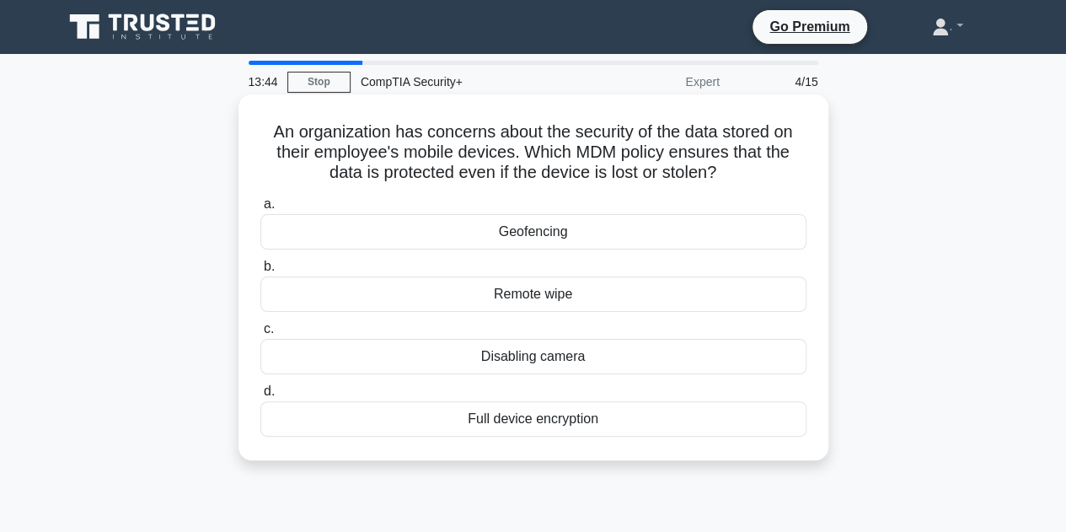
click at [583, 431] on div "Full device encryption" at bounding box center [533, 418] width 546 height 35
click at [260, 397] on input "d. Full device encryption" at bounding box center [260, 391] width 0 height 11
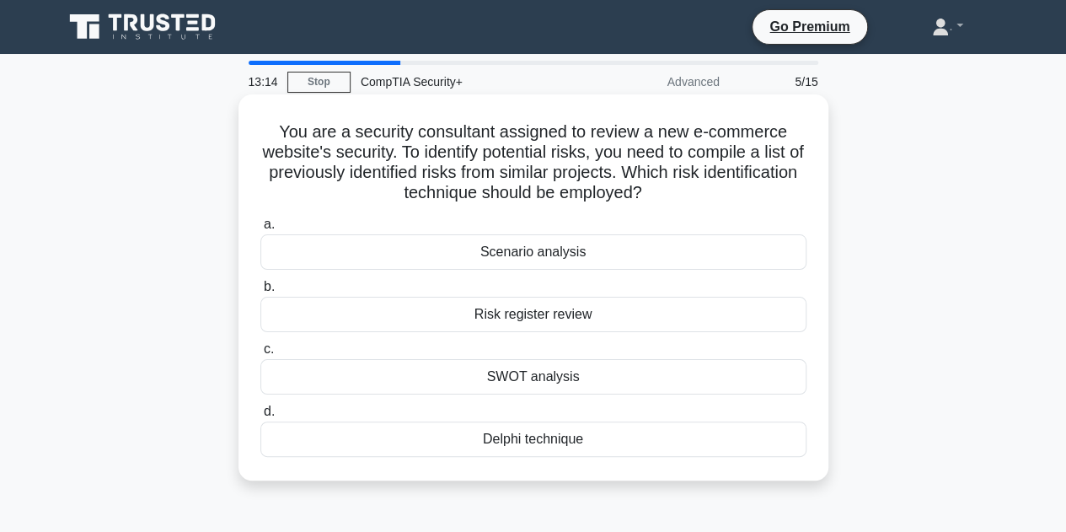
click at [598, 314] on div "Risk register review" at bounding box center [533, 314] width 546 height 35
click at [260, 292] on input "b. Risk register review" at bounding box center [260, 287] width 0 height 11
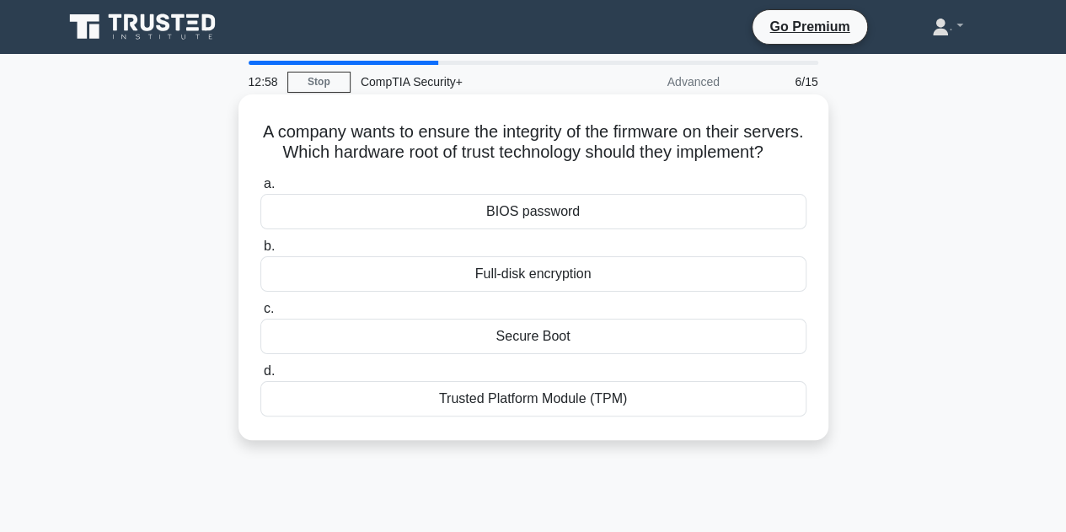
click at [578, 353] on div "Secure Boot" at bounding box center [533, 336] width 546 height 35
click at [260, 314] on input "c. Secure Boot" at bounding box center [260, 308] width 0 height 11
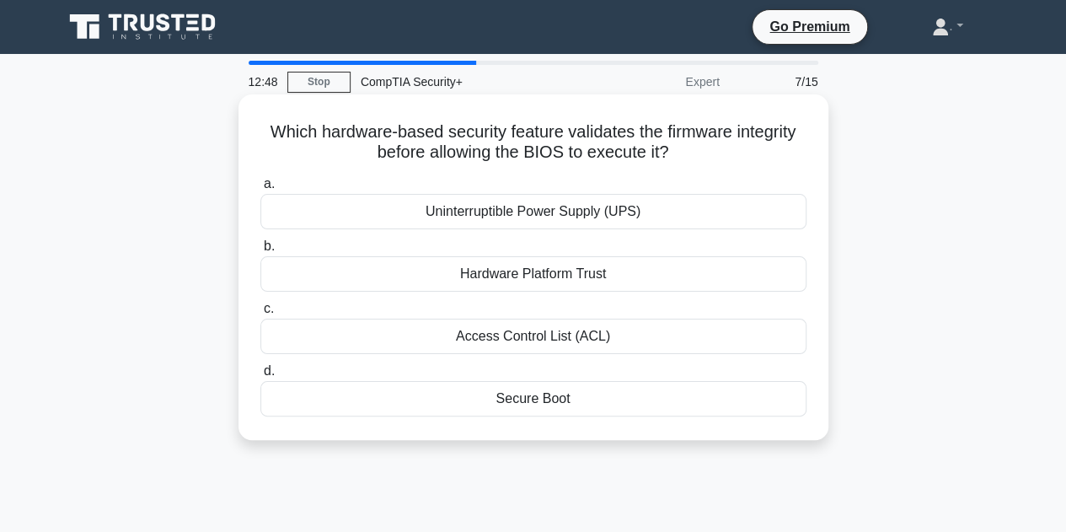
click at [561, 405] on div "Secure Boot" at bounding box center [533, 398] width 546 height 35
click at [260, 377] on input "d. Secure Boot" at bounding box center [260, 371] width 0 height 11
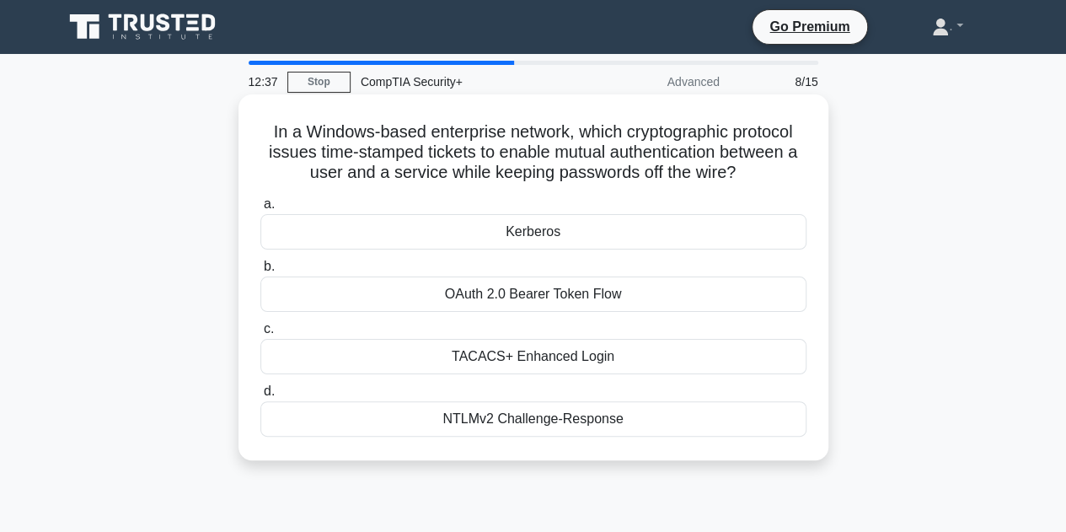
click at [534, 228] on div "Kerberos" at bounding box center [533, 231] width 546 height 35
click at [260, 210] on input "a. Kerberos" at bounding box center [260, 204] width 0 height 11
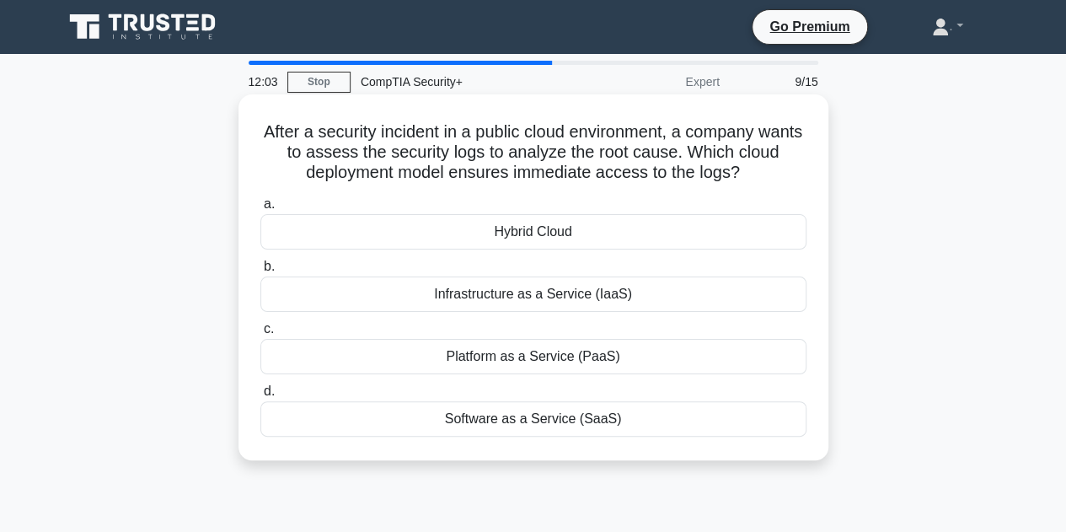
click at [501, 421] on div "Software as a Service (SaaS)" at bounding box center [533, 418] width 546 height 35
click at [260, 397] on input "d. Software as a Service (SaaS)" at bounding box center [260, 391] width 0 height 11
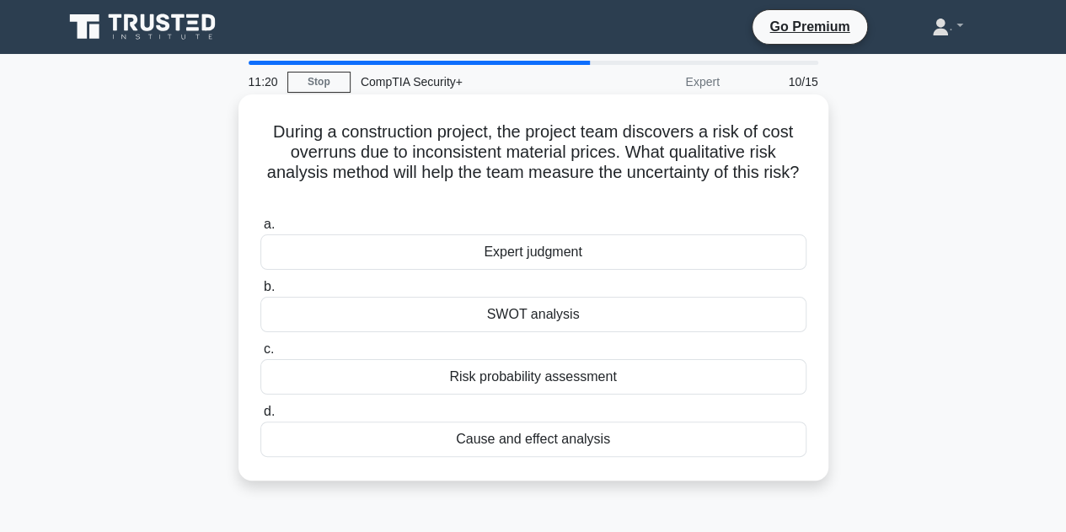
click at [523, 389] on div "Risk probability assessment" at bounding box center [533, 376] width 546 height 35
click at [260, 355] on input "c. Risk probability assessment" at bounding box center [260, 349] width 0 height 11
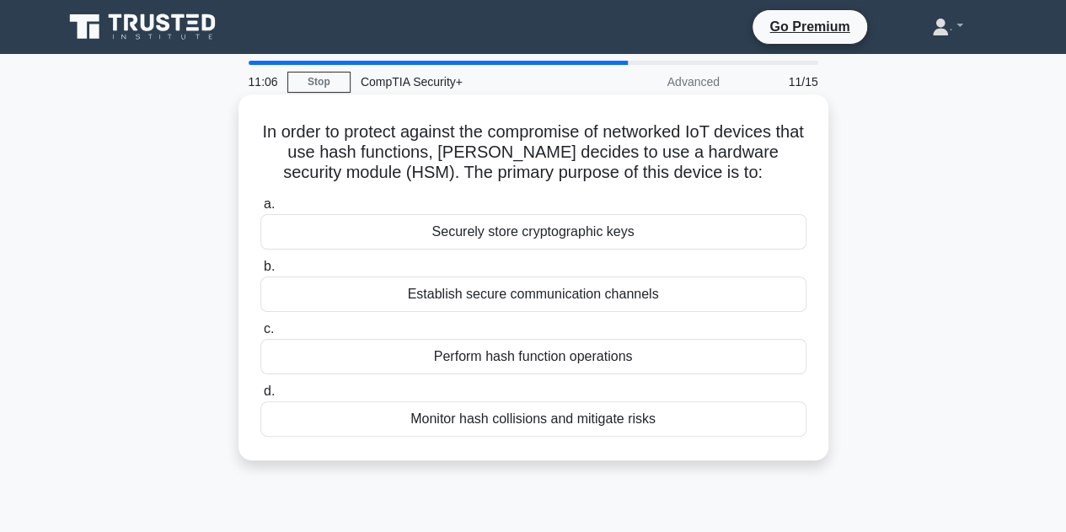
click at [664, 239] on div "Securely store cryptographic keys" at bounding box center [533, 231] width 546 height 35
click at [260, 210] on input "a. Securely store cryptographic keys" at bounding box center [260, 204] width 0 height 11
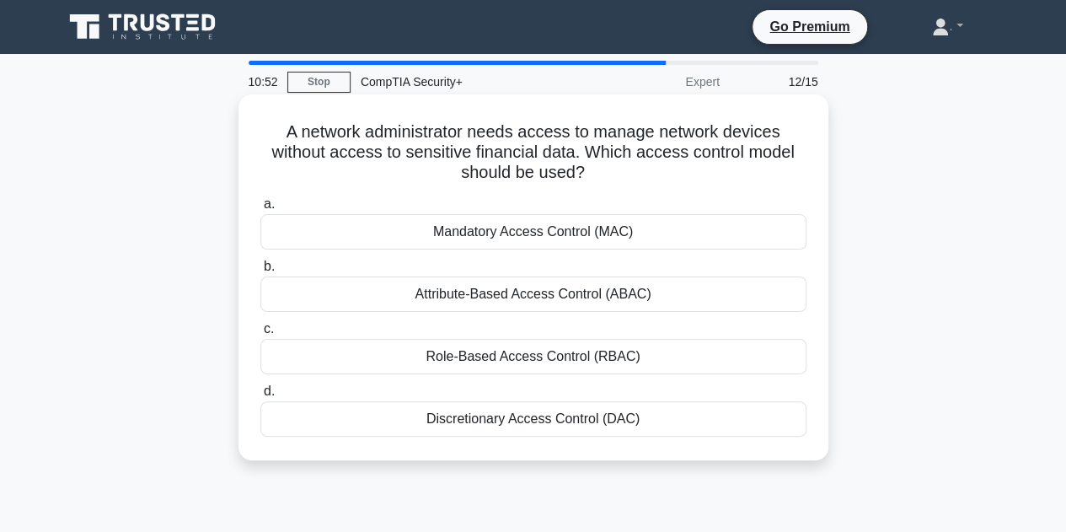
click at [505, 368] on div "Role-Based Access Control (RBAC)" at bounding box center [533, 356] width 546 height 35
click at [260, 335] on input "c. Role-Based Access Control (RBAC)" at bounding box center [260, 329] width 0 height 11
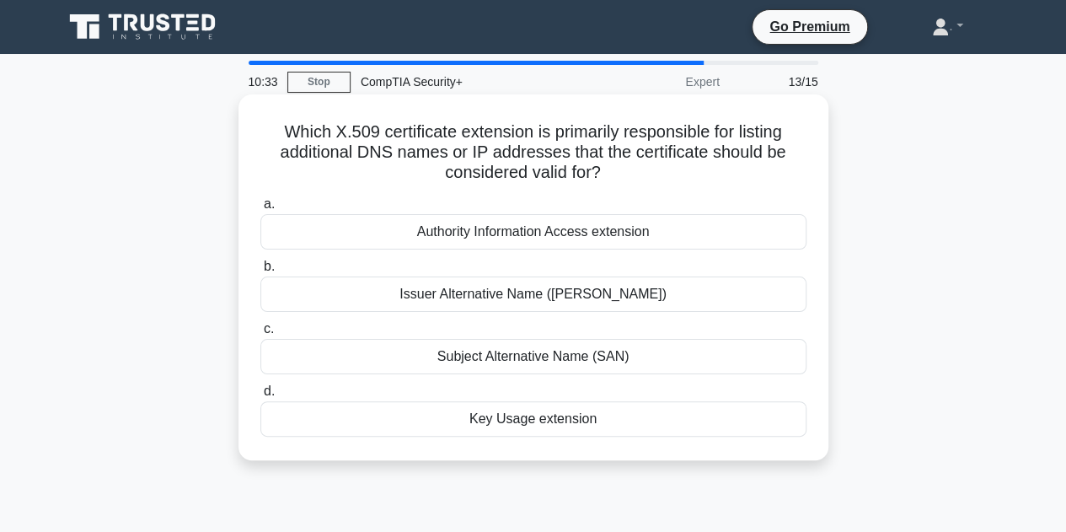
click at [658, 362] on div "Subject Alternative Name (SAN)" at bounding box center [533, 356] width 546 height 35
click at [260, 335] on input "c. Subject Alternative Name (SAN)" at bounding box center [260, 329] width 0 height 11
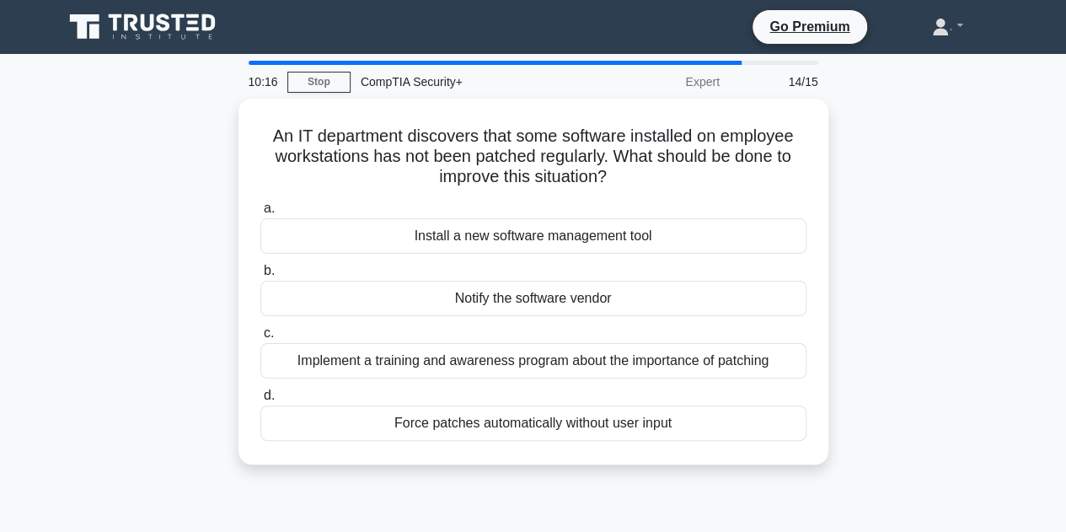
drag, startPoint x: 615, startPoint y: 426, endPoint x: 936, endPoint y: 433, distance: 321.2
click at [936, 433] on div "An IT department discovers that some software installed on employee workstation…" at bounding box center [533, 292] width 961 height 386
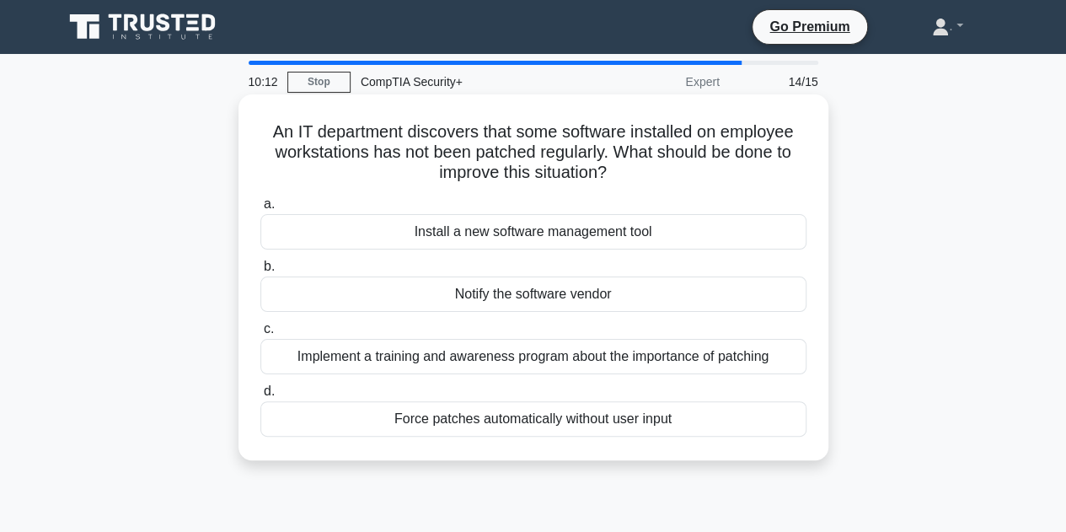
click at [652, 422] on div "Force patches automatically without user input" at bounding box center [533, 418] width 546 height 35
click at [260, 397] on input "d. Force patches automatically without user input" at bounding box center [260, 391] width 0 height 11
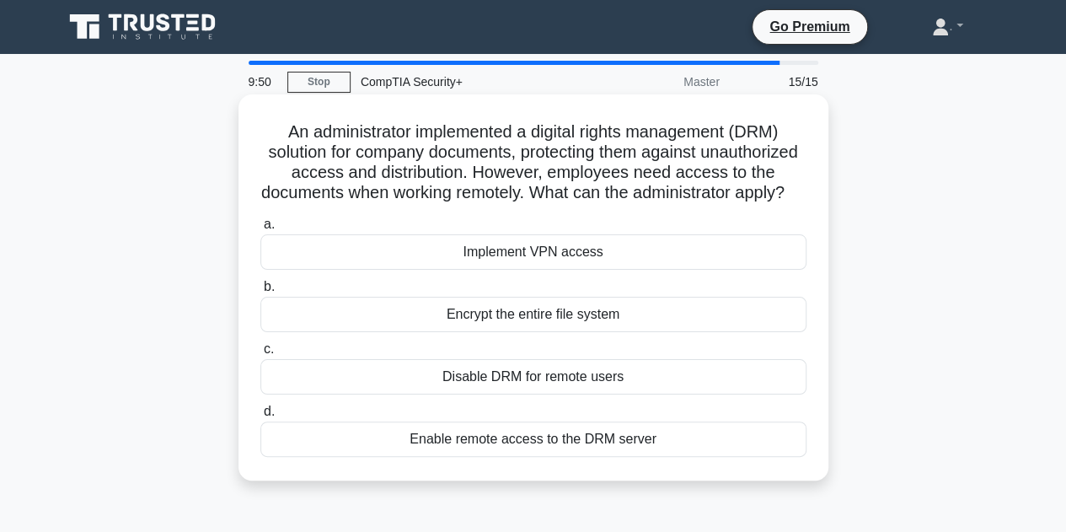
click at [572, 264] on div "Implement VPN access" at bounding box center [533, 251] width 546 height 35
click at [260, 230] on input "a. Implement VPN access" at bounding box center [260, 224] width 0 height 11
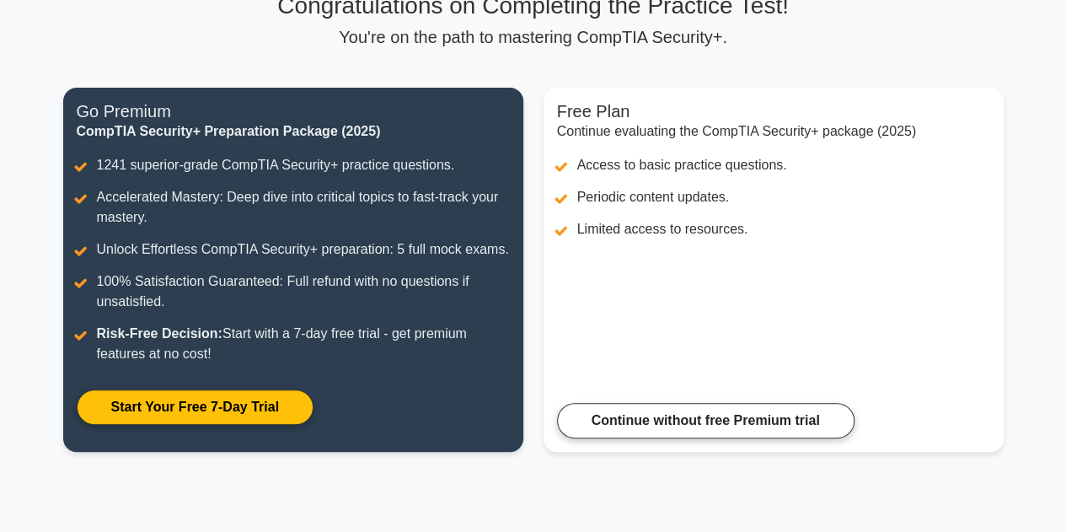
scroll to position [96, 0]
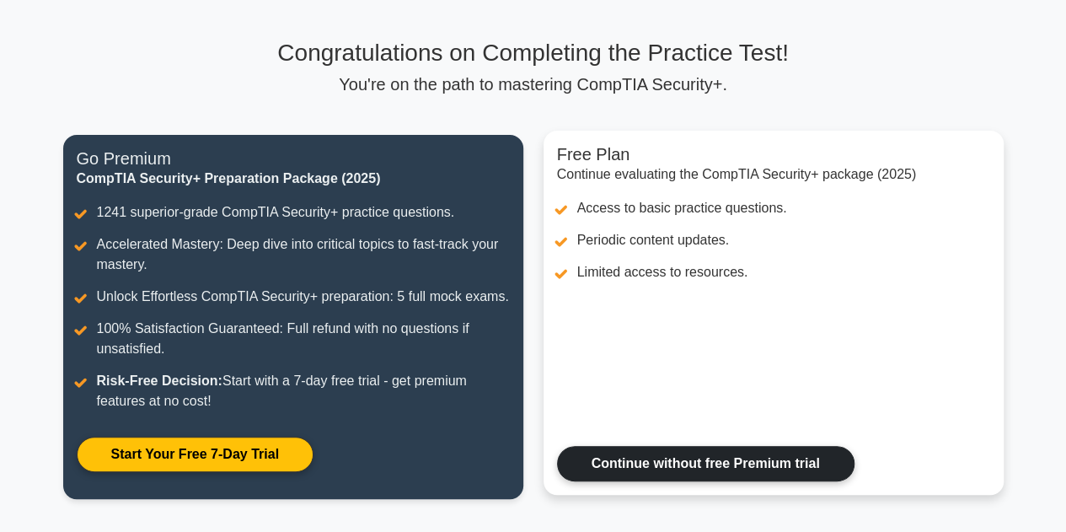
click at [783, 446] on link "Continue without free Premium trial" at bounding box center [706, 463] width 298 height 35
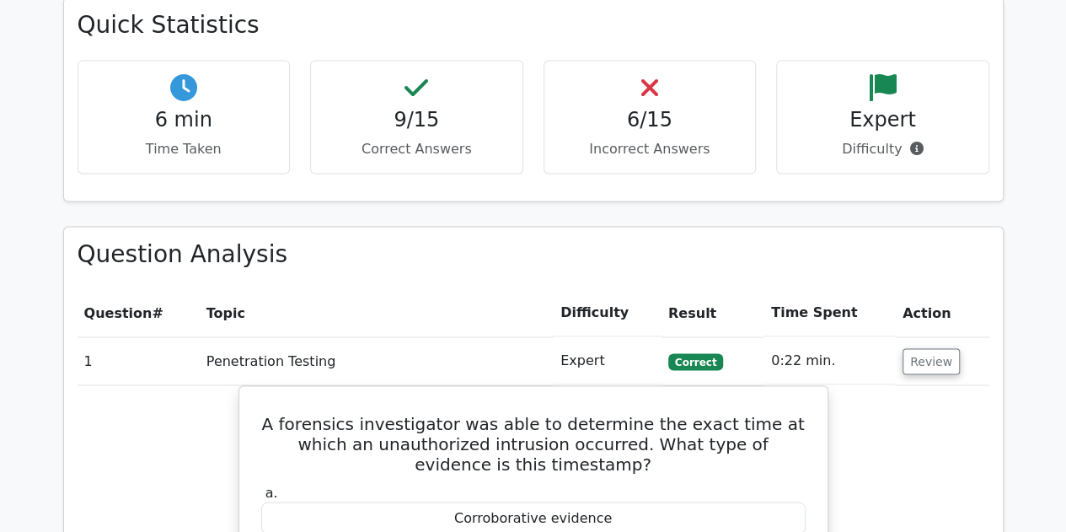
scroll to position [1180, 0]
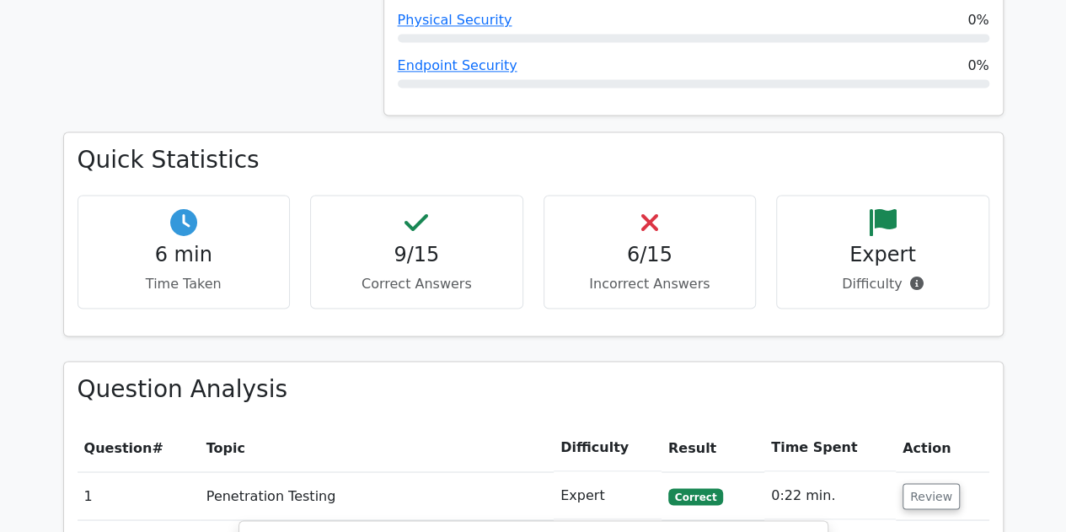
click at [661, 243] on h4 "6/15" at bounding box center [650, 255] width 185 height 24
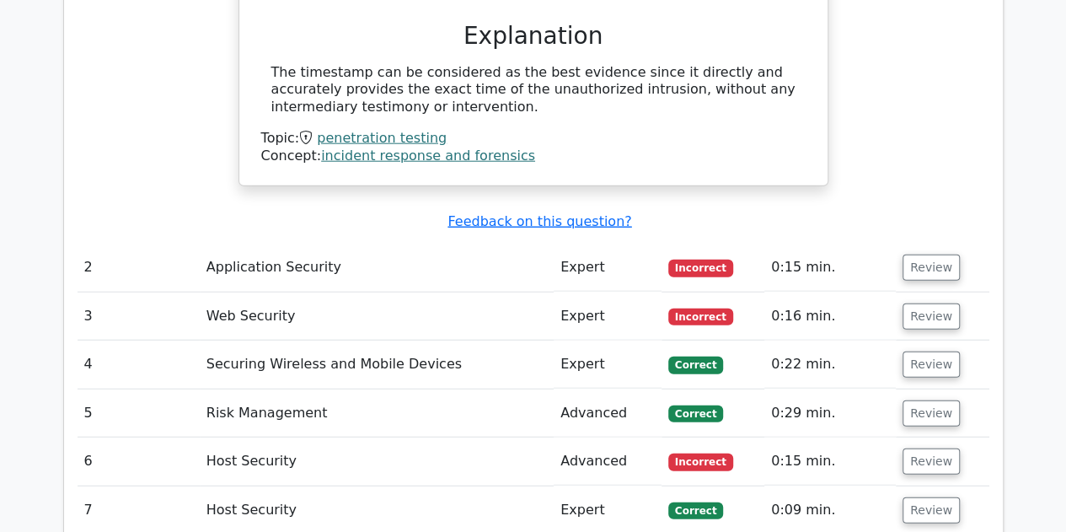
scroll to position [2023, 0]
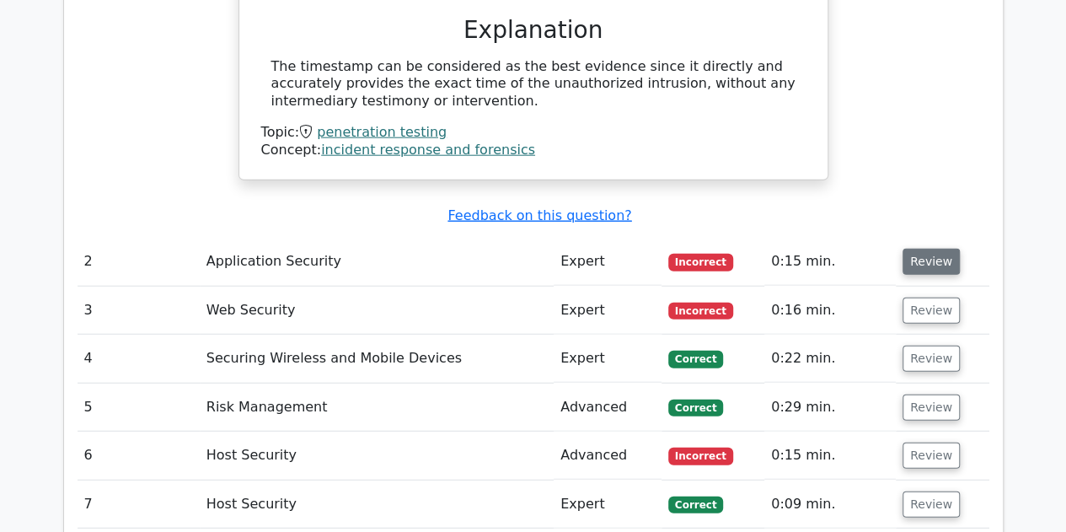
click at [923, 249] on button "Review" at bounding box center [931, 262] width 57 height 26
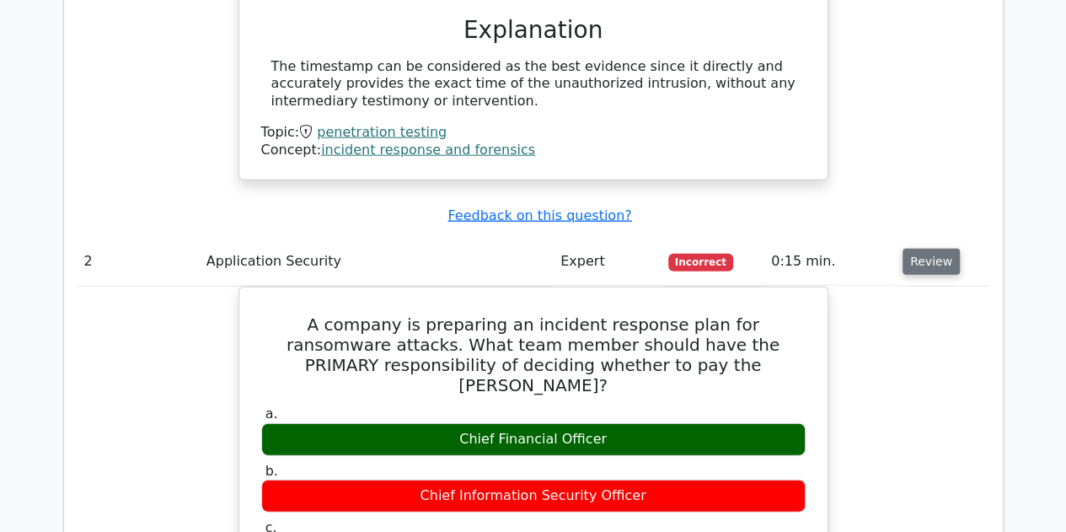
click at [914, 249] on button "Review" at bounding box center [931, 262] width 57 height 26
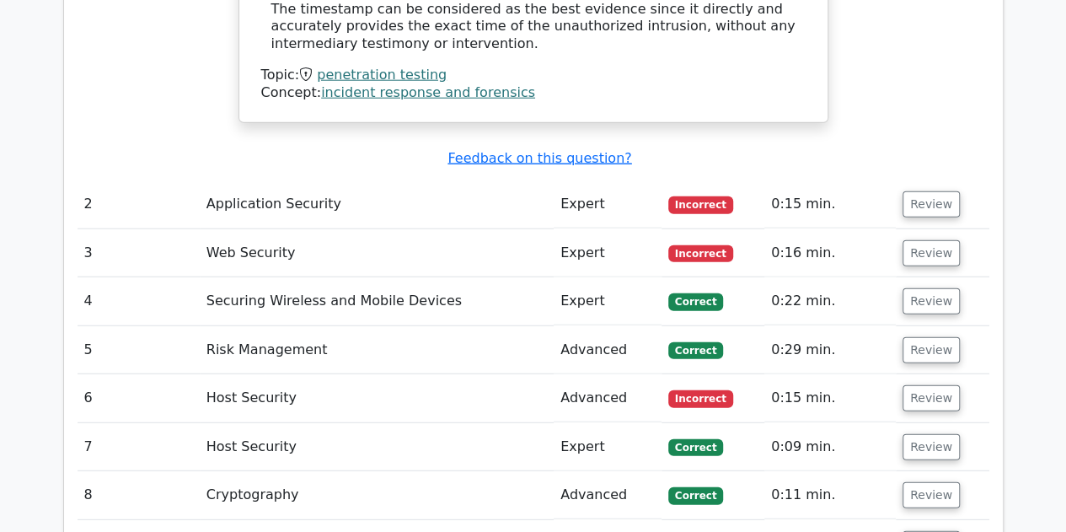
scroll to position [2107, 0]
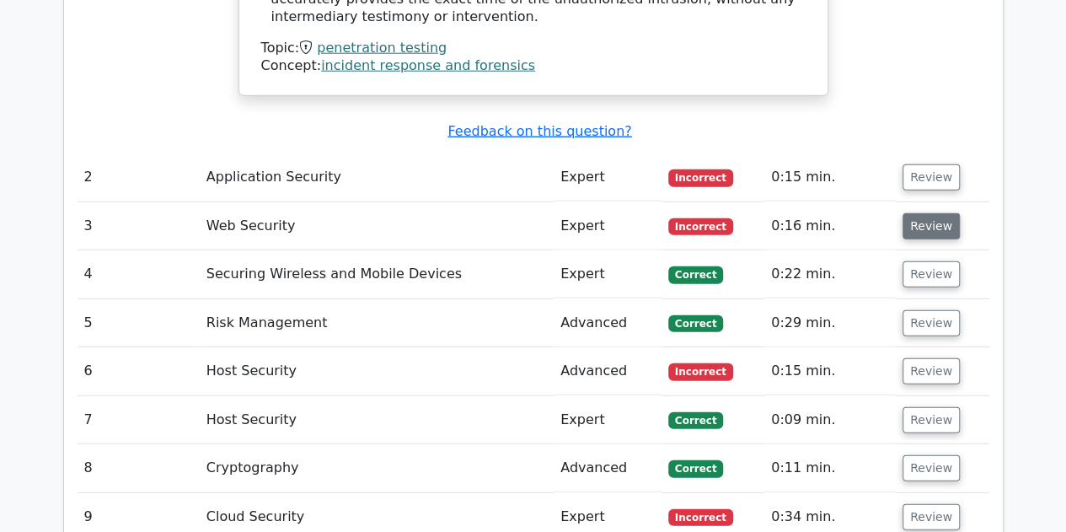
click at [932, 213] on button "Review" at bounding box center [931, 226] width 57 height 26
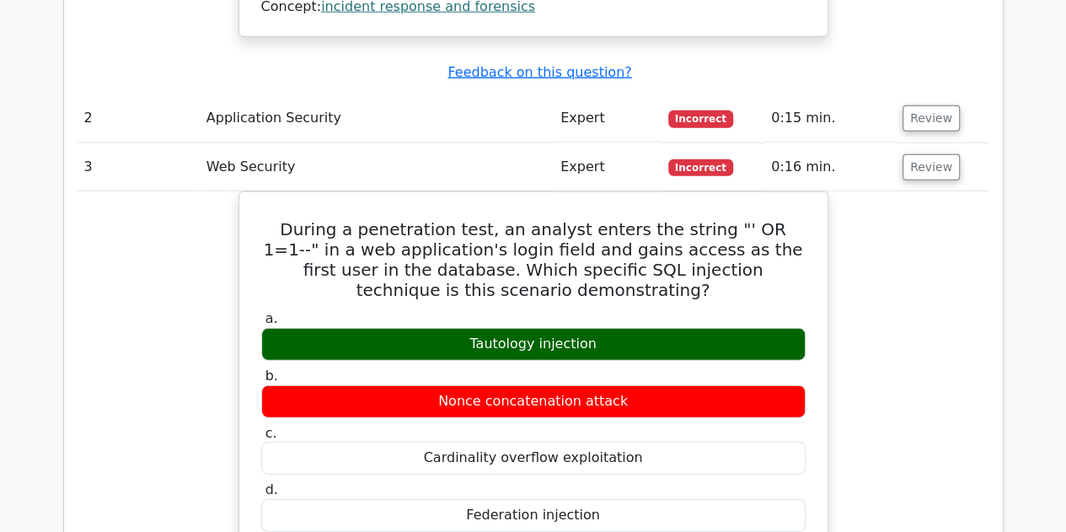
scroll to position [2192, 0]
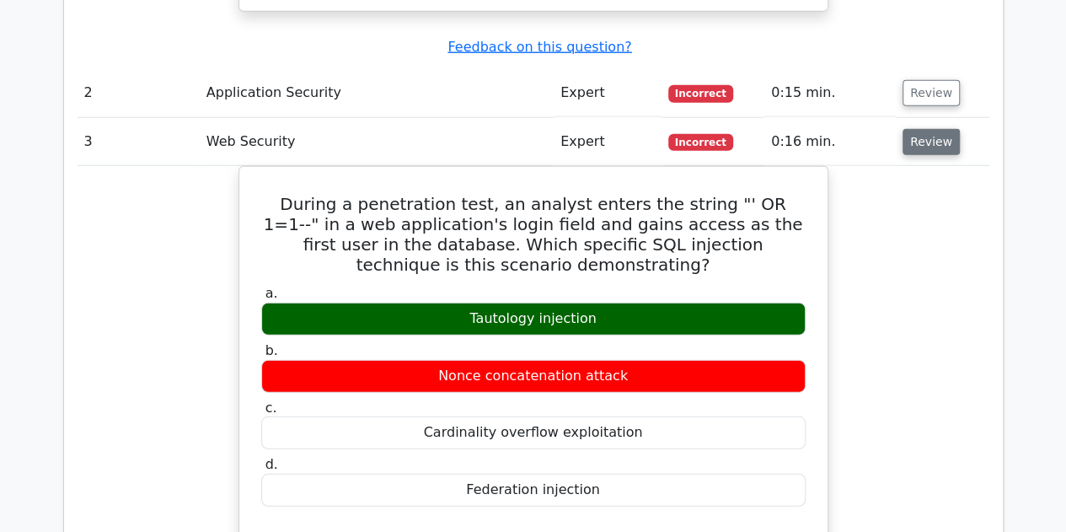
click at [931, 129] on button "Review" at bounding box center [931, 142] width 57 height 26
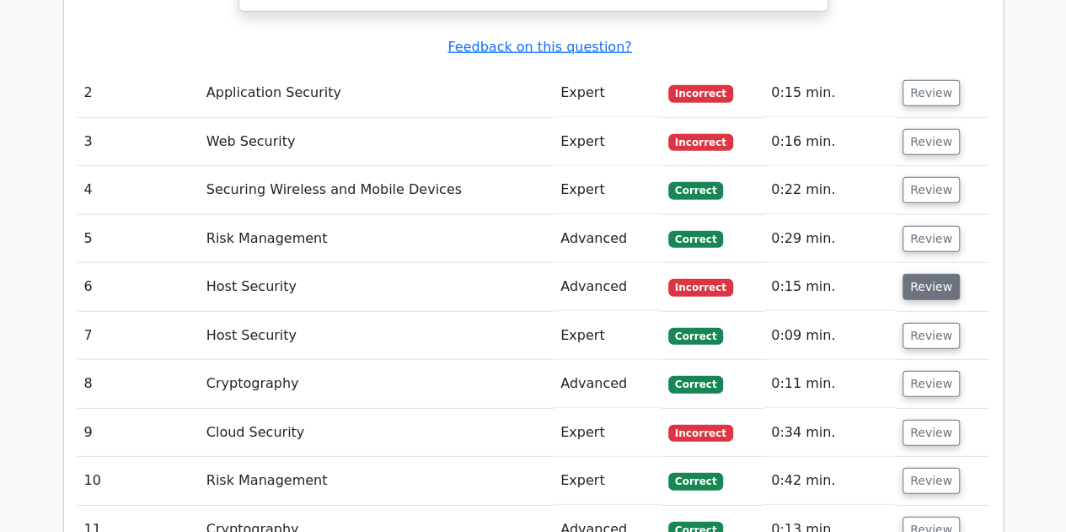
click at [926, 274] on button "Review" at bounding box center [931, 287] width 57 height 26
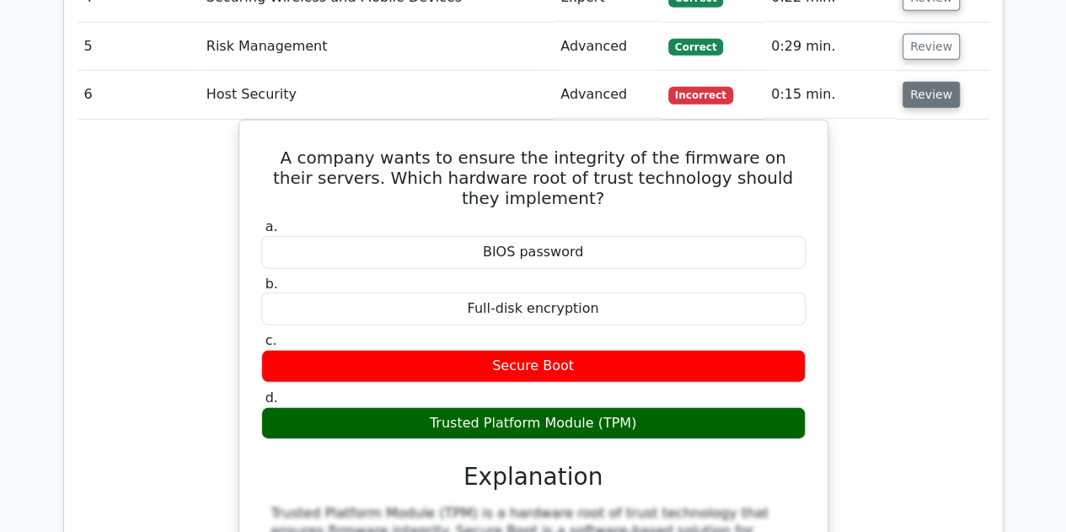
scroll to position [2360, 0]
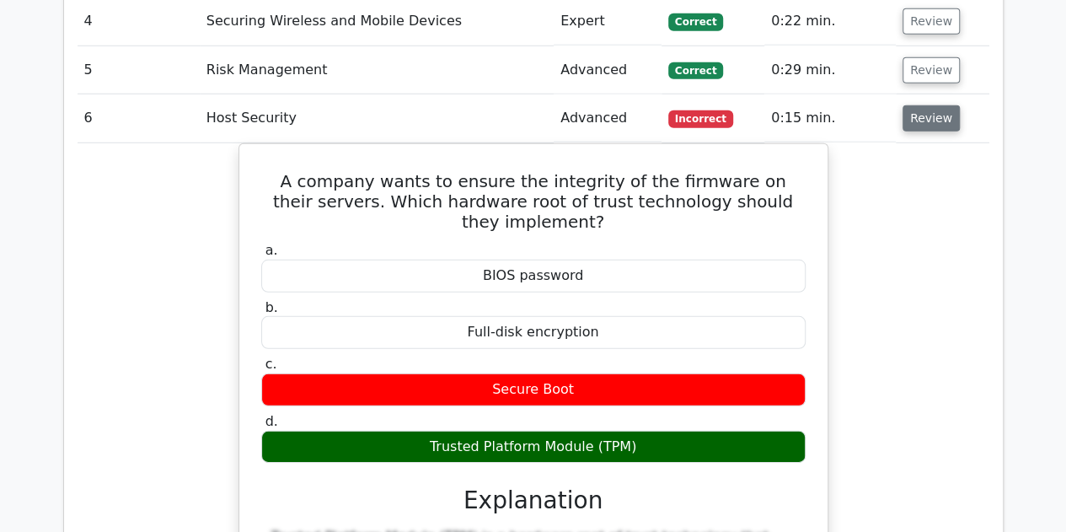
click at [937, 105] on button "Review" at bounding box center [931, 118] width 57 height 26
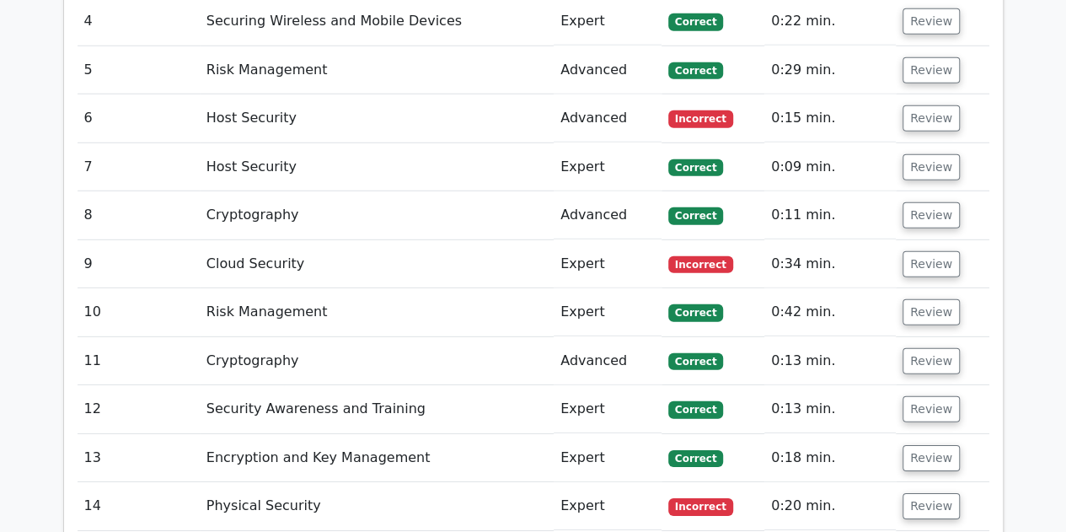
click at [929, 240] on td "Review" at bounding box center [943, 264] width 94 height 48
click at [919, 251] on button "Review" at bounding box center [931, 264] width 57 height 26
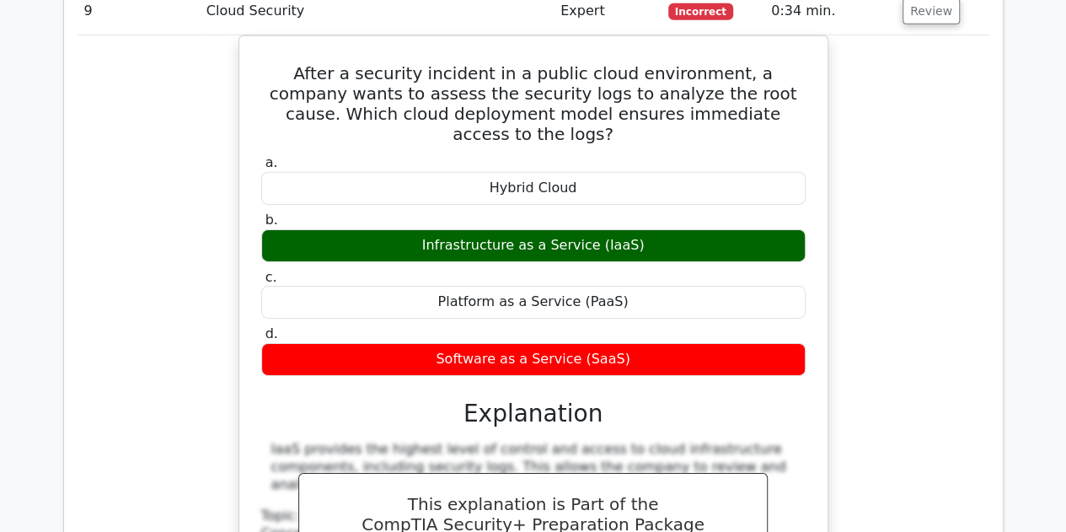
scroll to position [2529, 0]
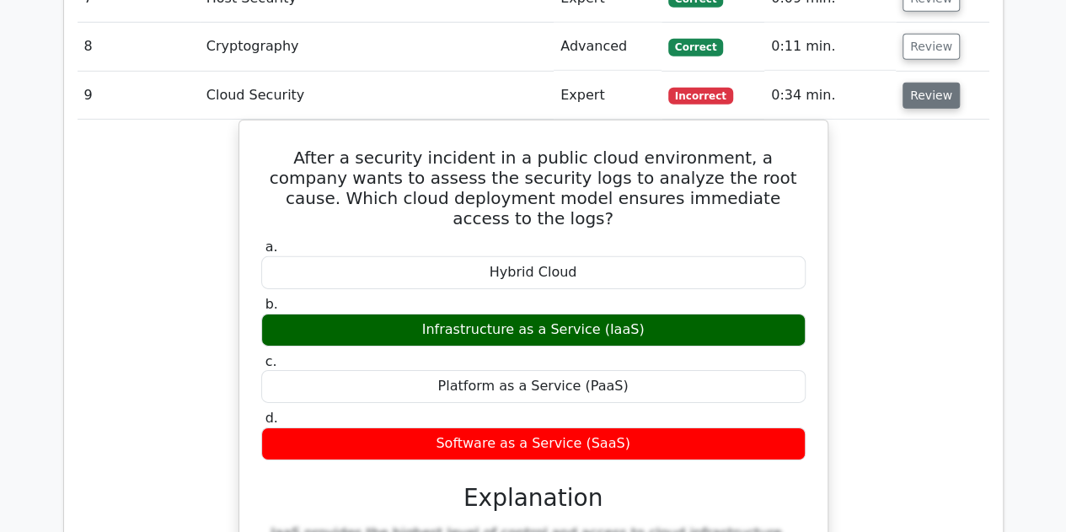
click at [907, 83] on button "Review" at bounding box center [931, 96] width 57 height 26
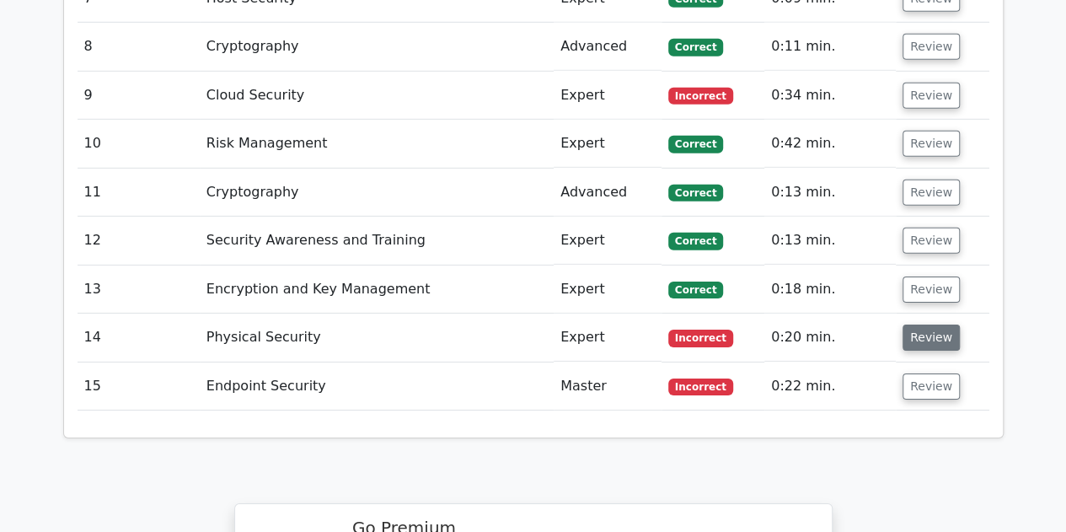
click at [941, 325] on button "Review" at bounding box center [931, 338] width 57 height 26
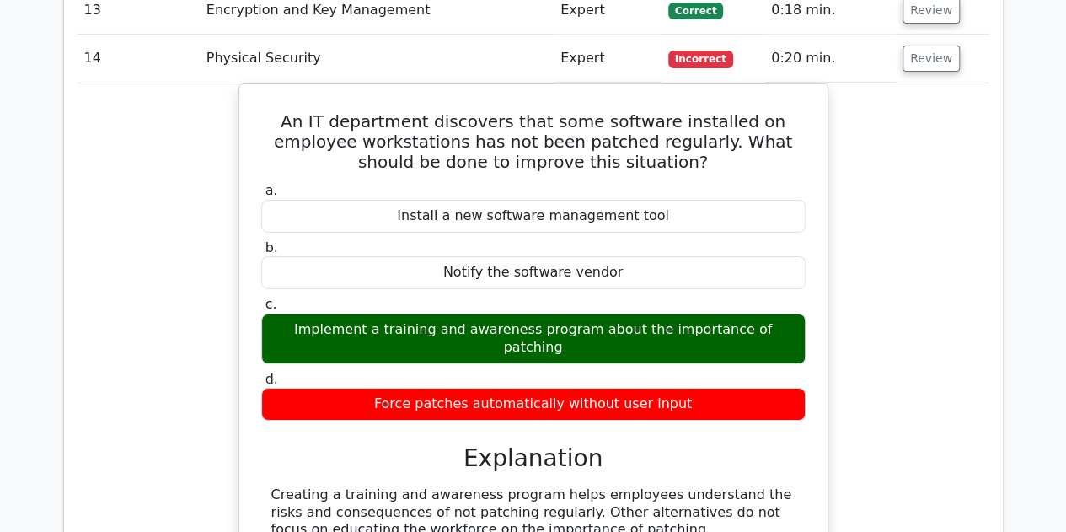
scroll to position [2782, 0]
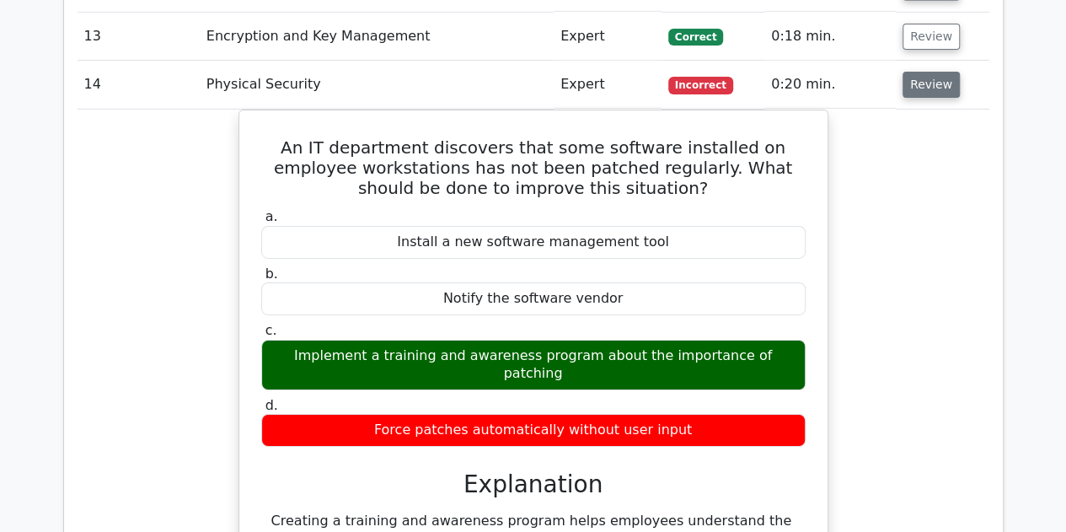
click at [941, 72] on button "Review" at bounding box center [931, 85] width 57 height 26
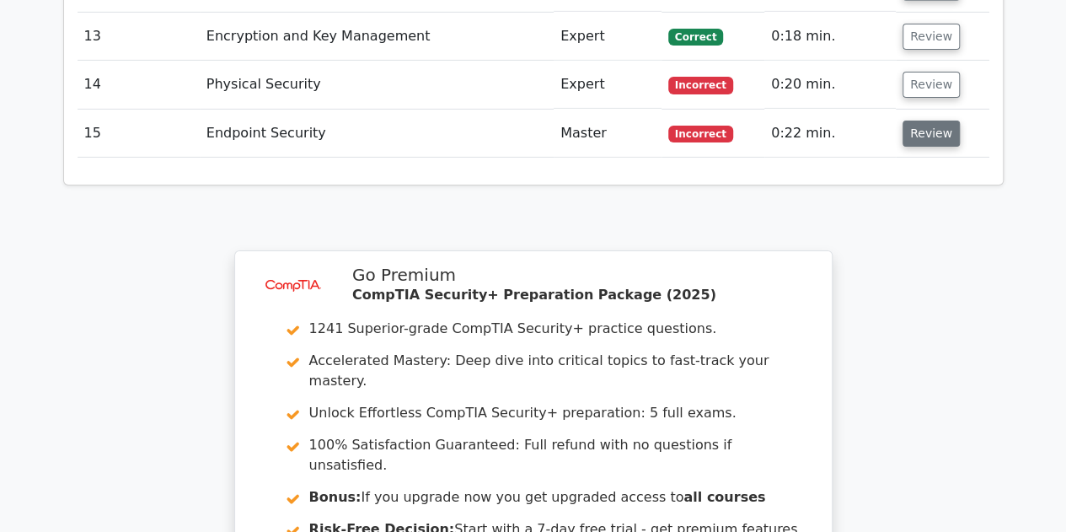
click at [920, 121] on button "Review" at bounding box center [931, 134] width 57 height 26
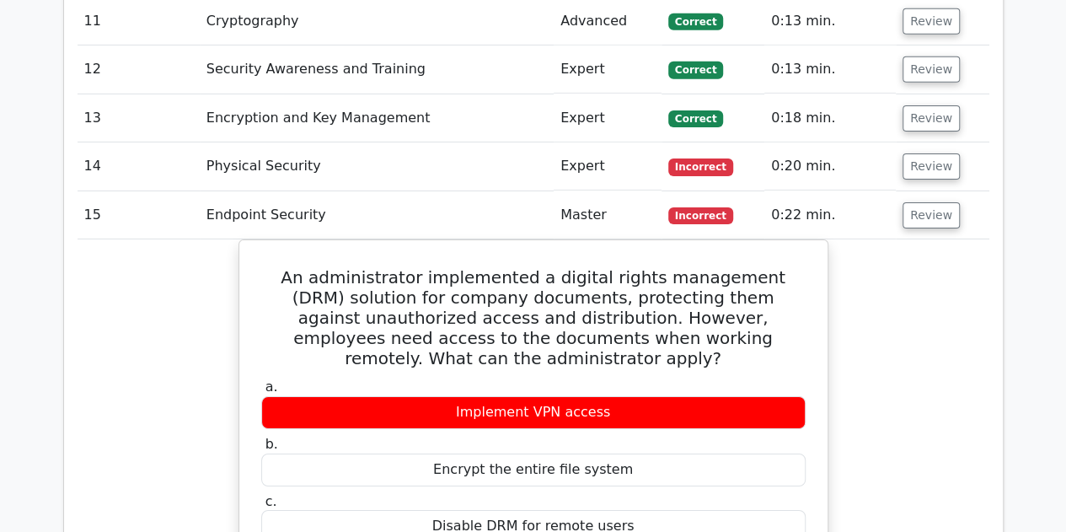
scroll to position [2697, 0]
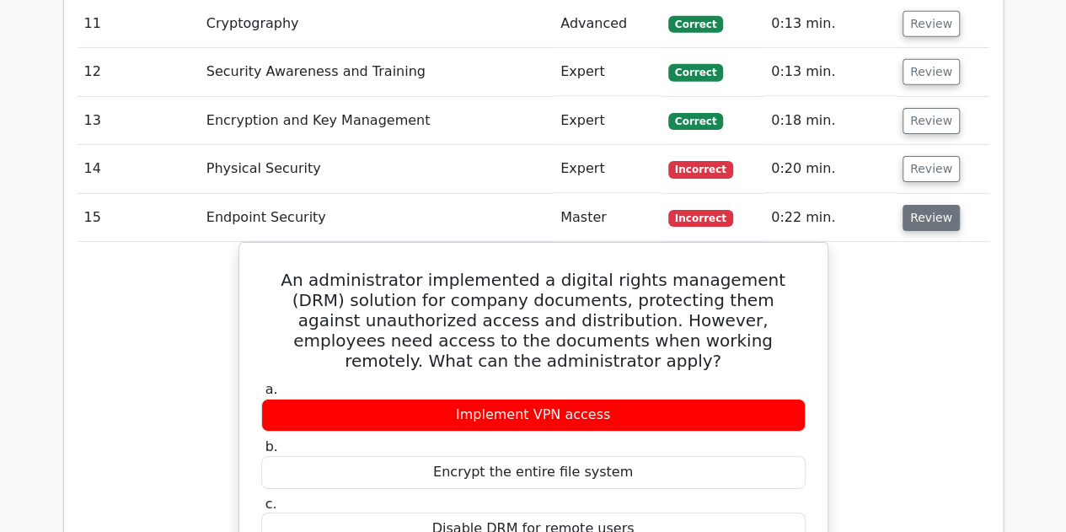
click at [922, 205] on button "Review" at bounding box center [931, 218] width 57 height 26
